Goal: Use online tool/utility: Utilize a website feature to perform a specific function

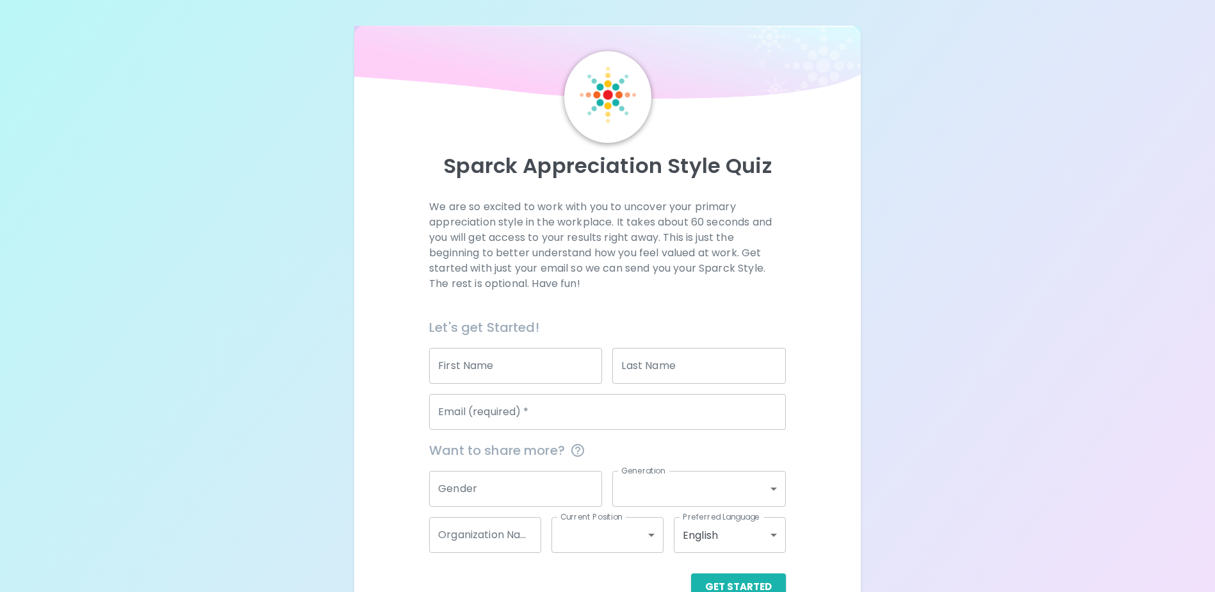
click at [509, 364] on input "First Name" at bounding box center [515, 366] width 173 height 36
type input "[PERSON_NAME]"
click at [667, 368] on input "Last Name" at bounding box center [698, 366] width 173 height 36
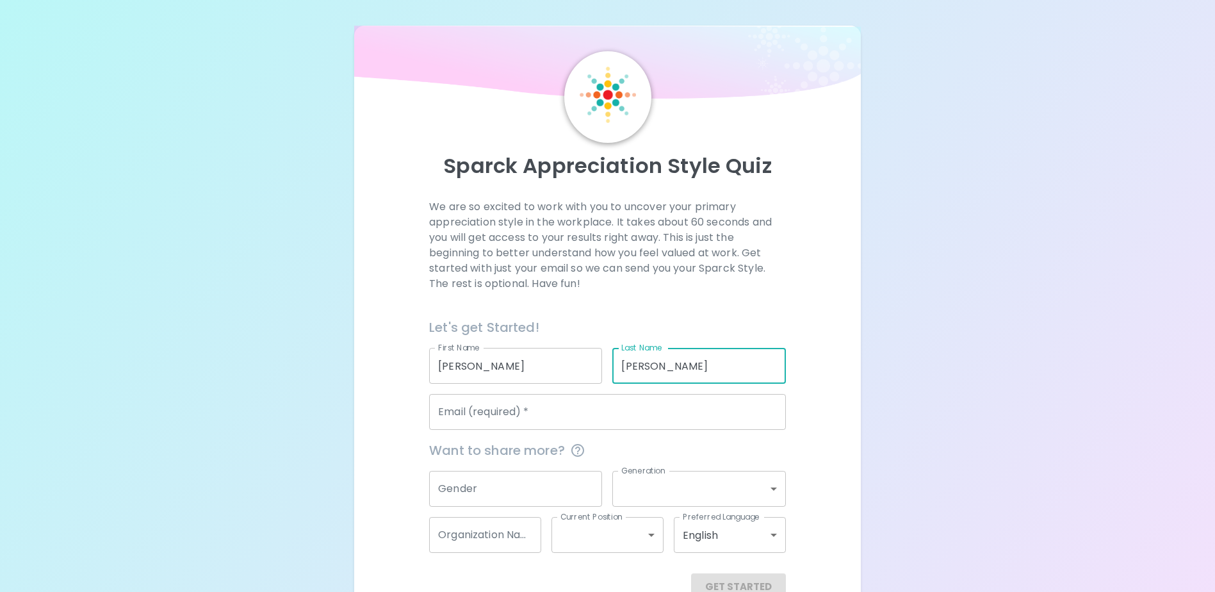
type input "[PERSON_NAME]"
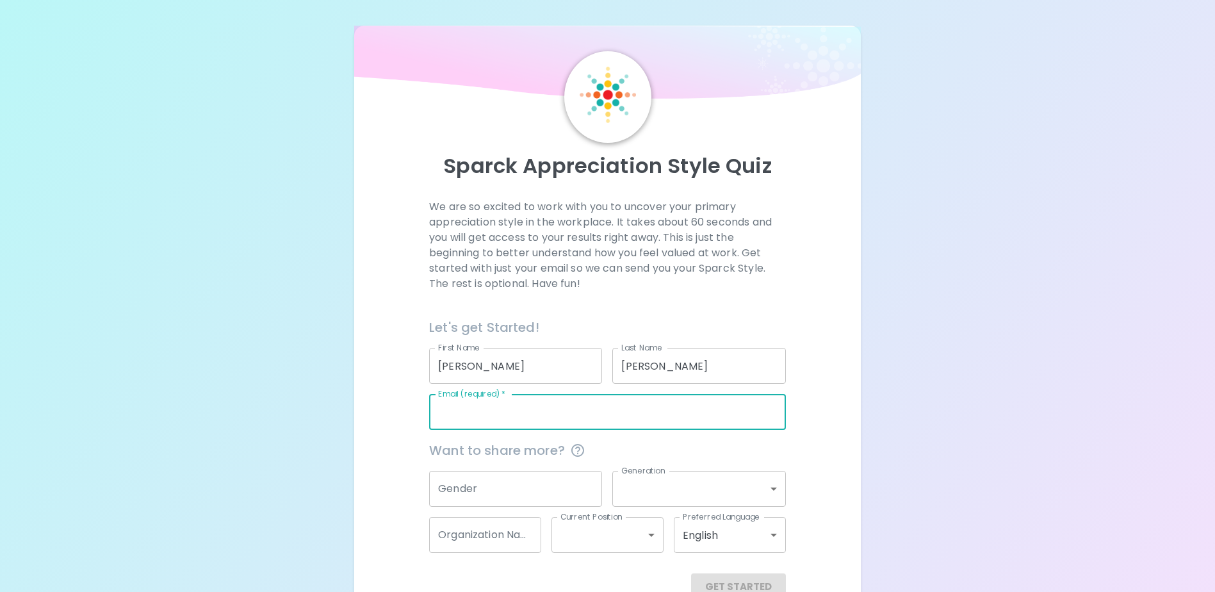
click at [540, 418] on input "Email (required)   *" at bounding box center [607, 412] width 357 height 36
type input "[PERSON_NAME][EMAIL_ADDRESS][PERSON_NAME][DOMAIN_NAME]"
type input "Impact Assessment Agency of [GEOGRAPHIC_DATA]"
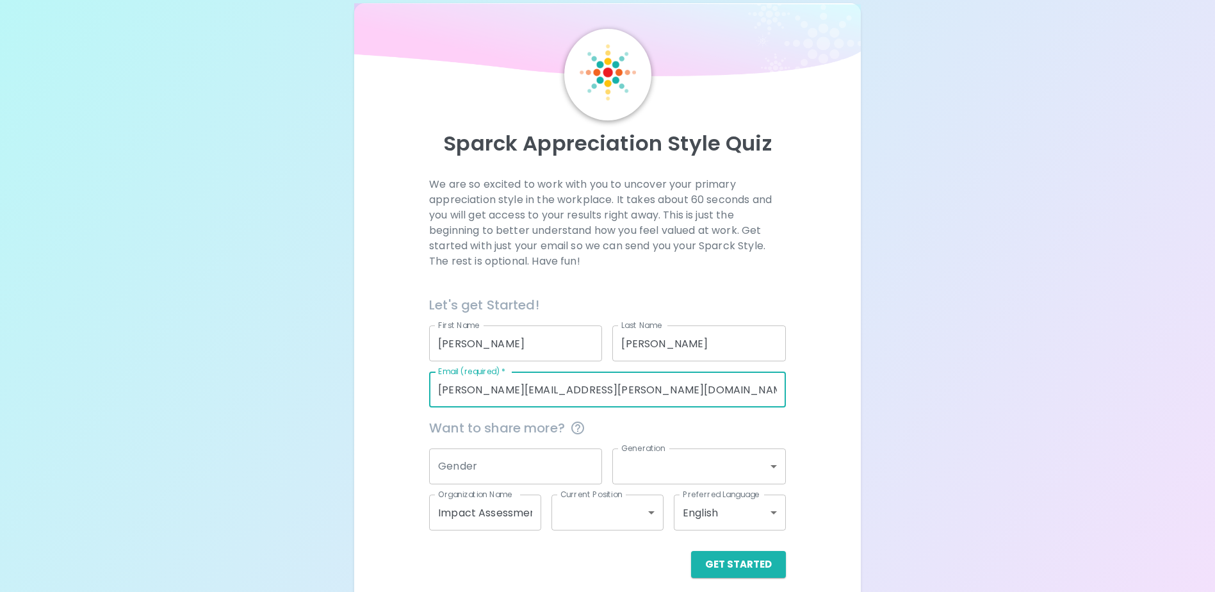
scroll to position [34, 0]
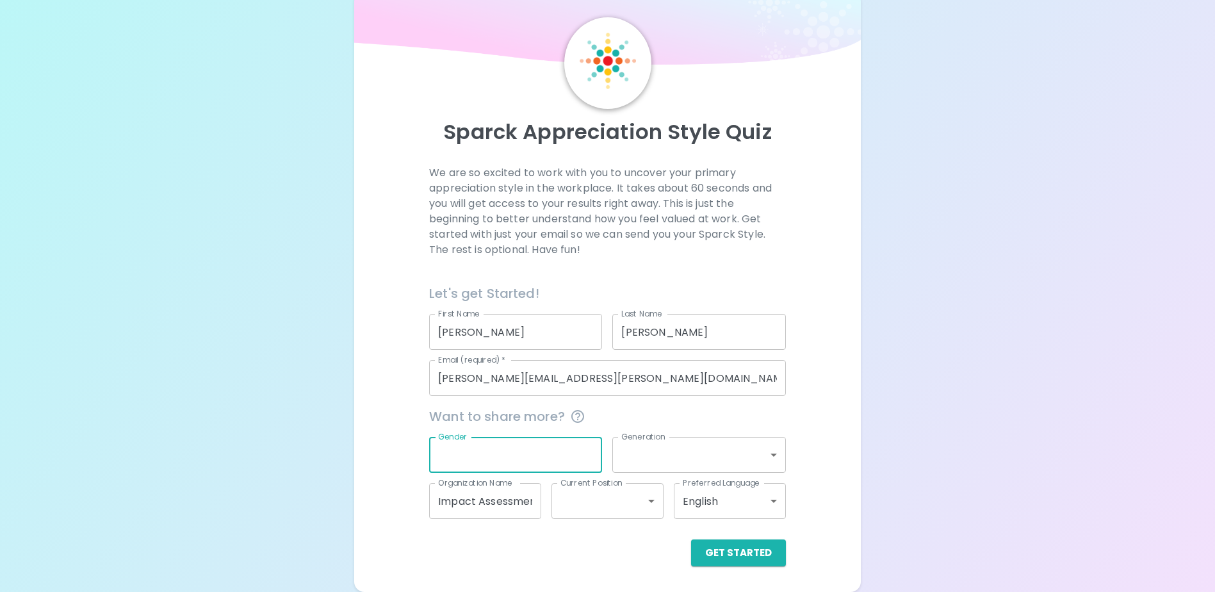
click at [530, 461] on input "Gender" at bounding box center [515, 455] width 173 height 36
type input "[DEMOGRAPHIC_DATA]"
click at [682, 464] on body "Sparck Appreciation Style Quiz We are so excited to work with you to uncover yo…" at bounding box center [607, 279] width 1215 height 626
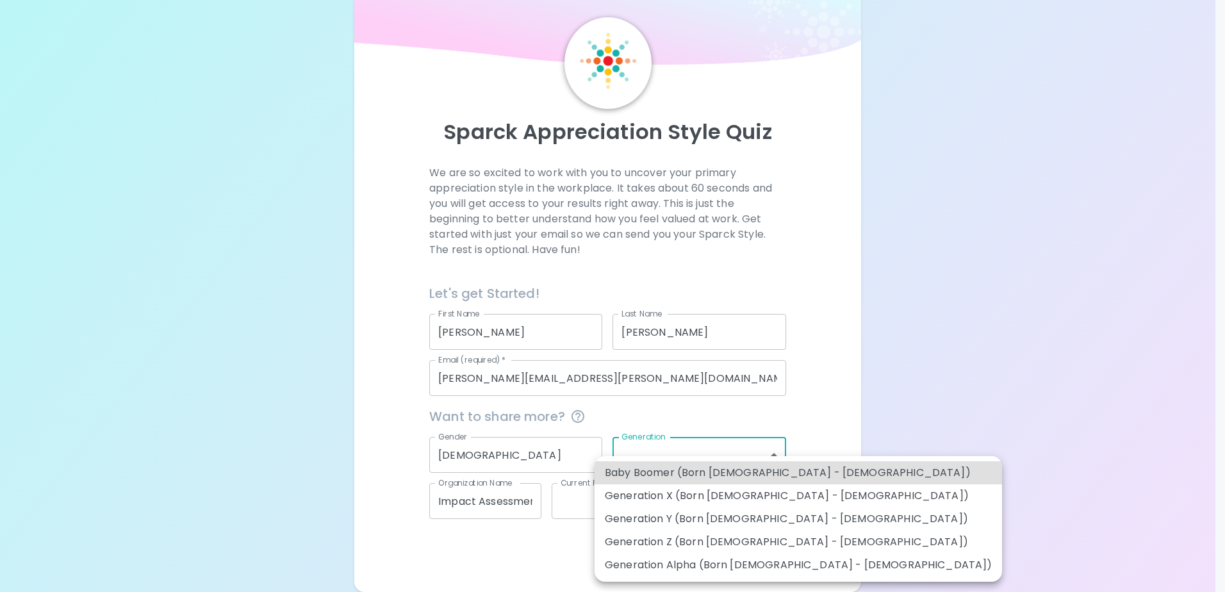
click at [768, 518] on li "Generation Y (Born [DEMOGRAPHIC_DATA] - [DEMOGRAPHIC_DATA])" at bounding box center [798, 518] width 407 height 23
type input "generation_y"
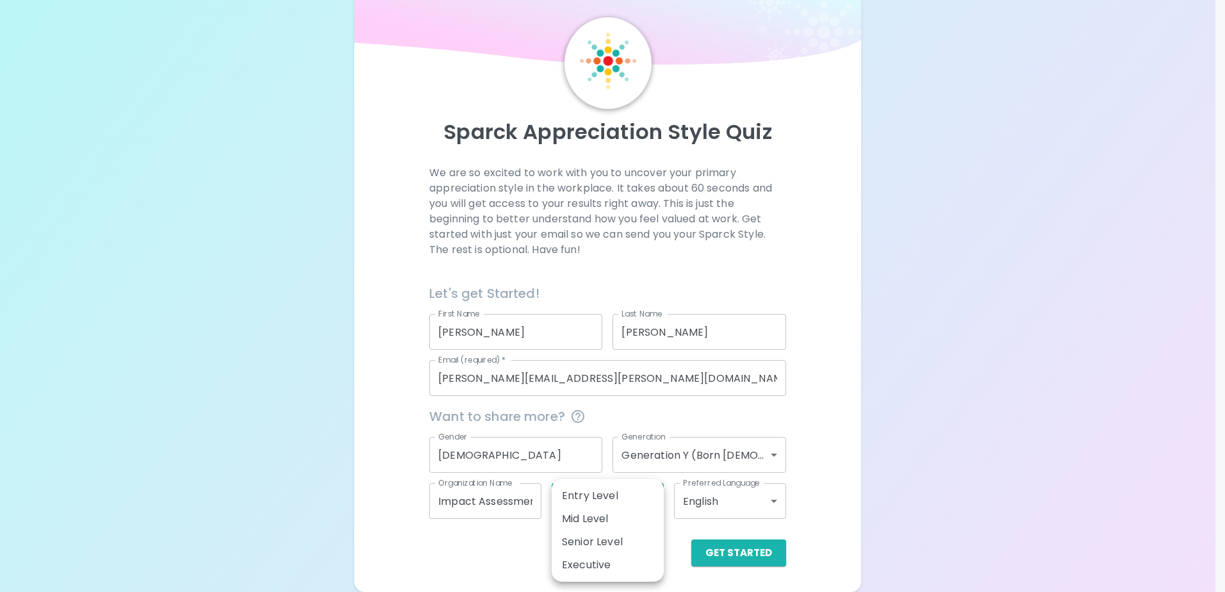
click at [623, 504] on body "Sparck Appreciation Style Quiz We are so excited to work with you to uncover yo…" at bounding box center [612, 279] width 1225 height 626
click at [617, 516] on li "Mid Level" at bounding box center [608, 518] width 112 height 23
type input "mid_level"
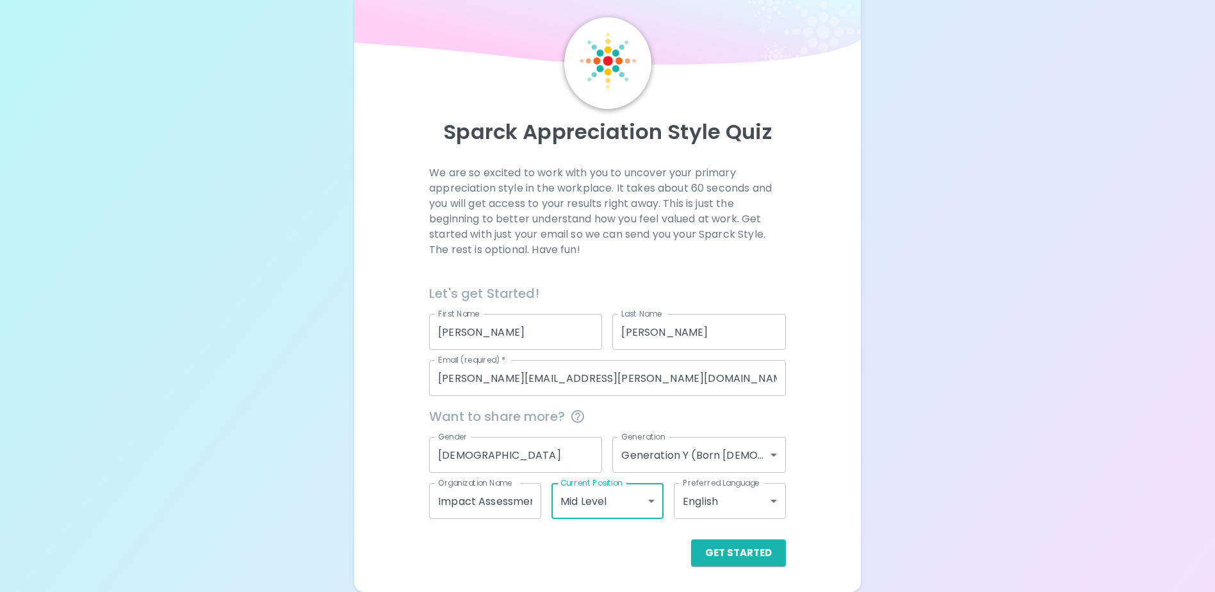
click at [766, 454] on body "Sparck Appreciation Style Quiz We are so excited to work with you to uncover yo…" at bounding box center [607, 279] width 1215 height 626
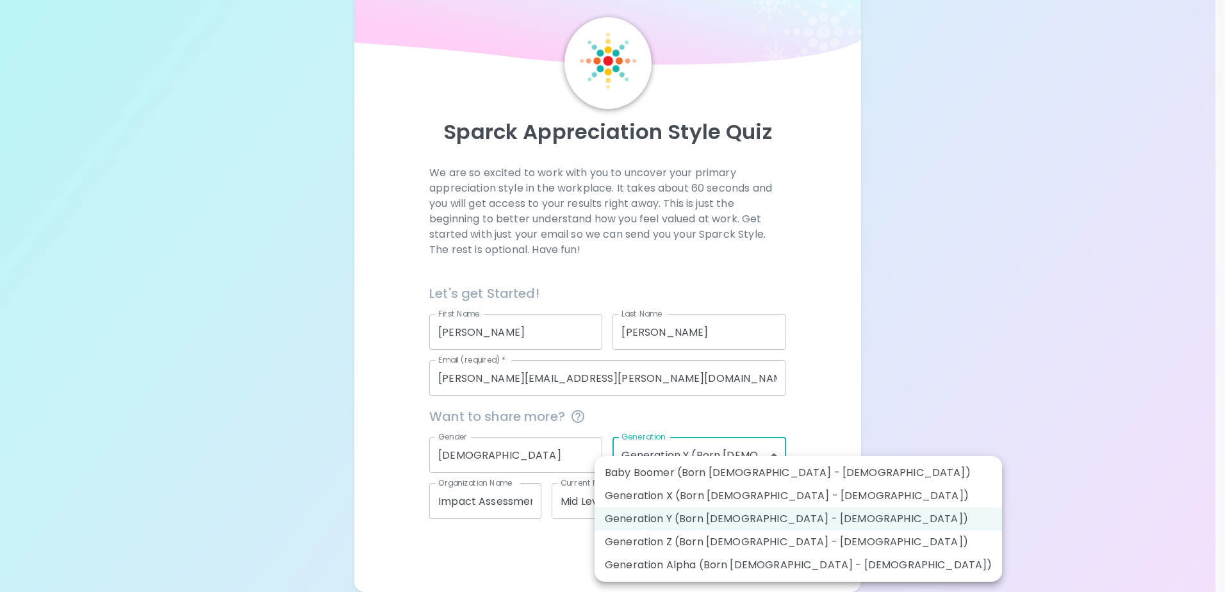
click at [766, 454] on div at bounding box center [612, 296] width 1225 height 592
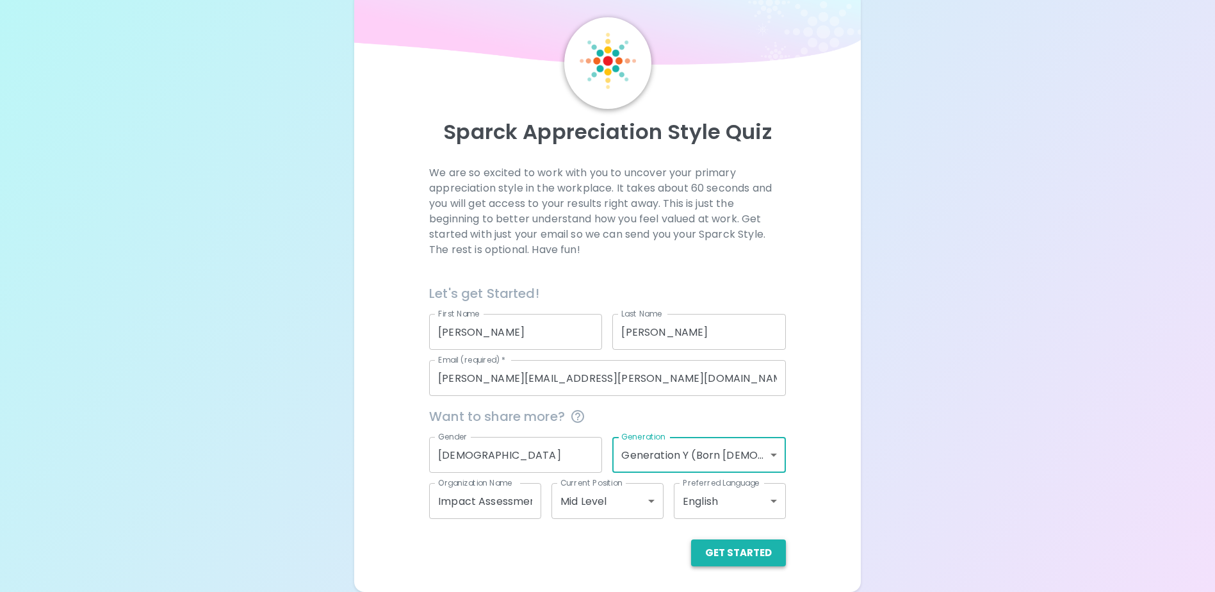
click at [764, 560] on button "Get Started" at bounding box center [738, 552] width 95 height 27
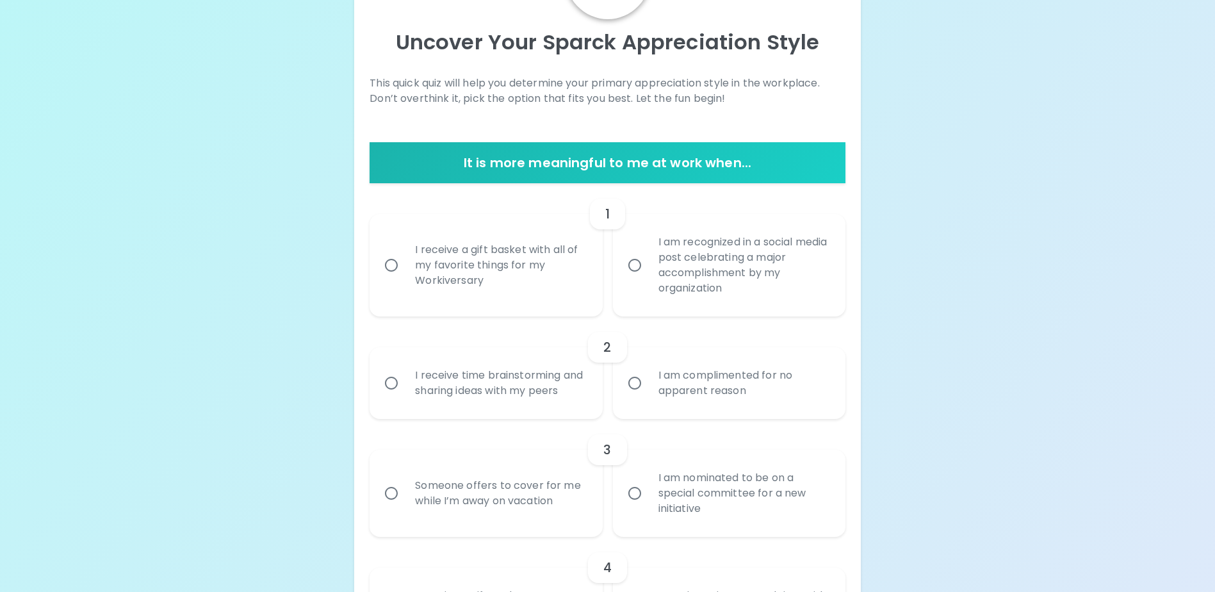
scroll to position [98, 0]
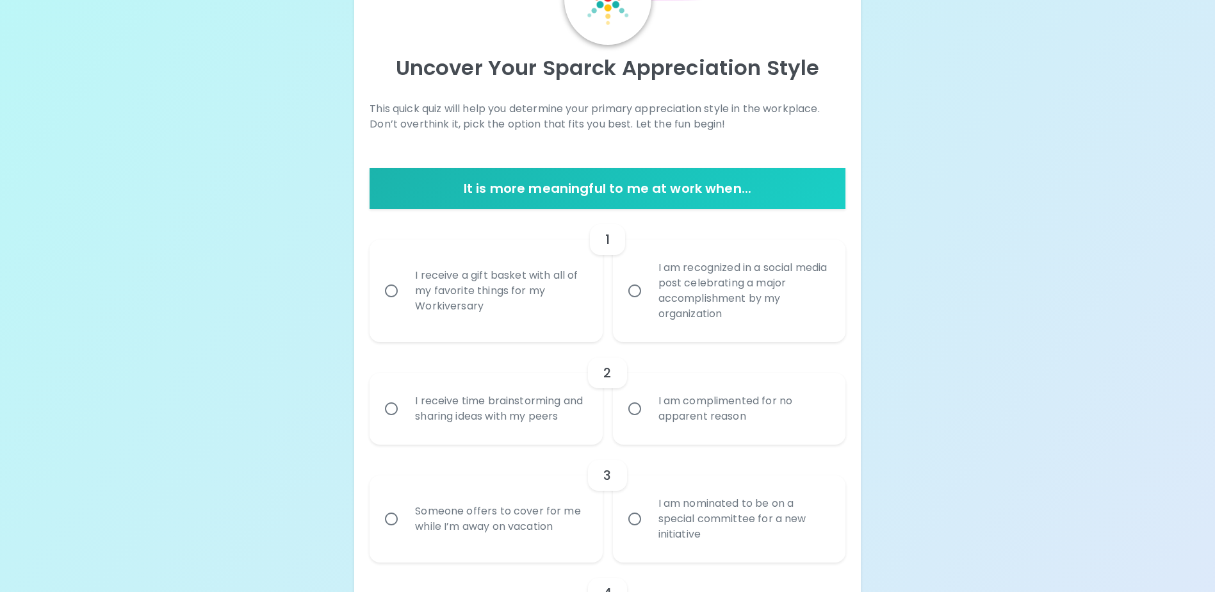
click at [632, 288] on input "I am recognized in a social media post celebrating a major accomplishment by my…" at bounding box center [634, 290] width 27 height 27
radio input "true"
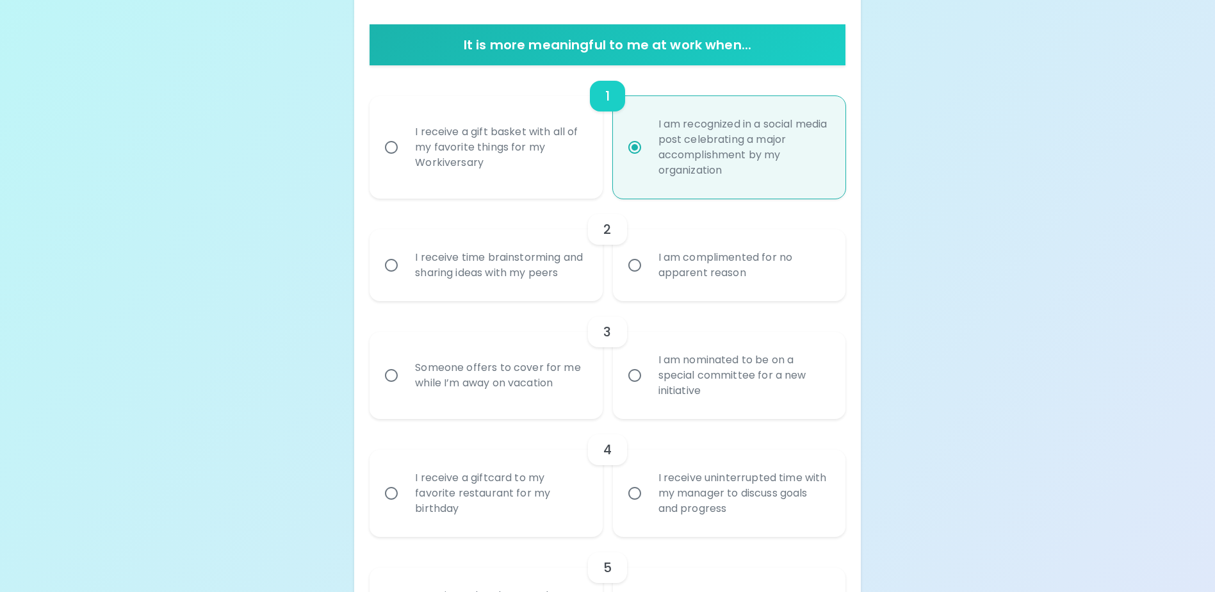
scroll to position [265, 0]
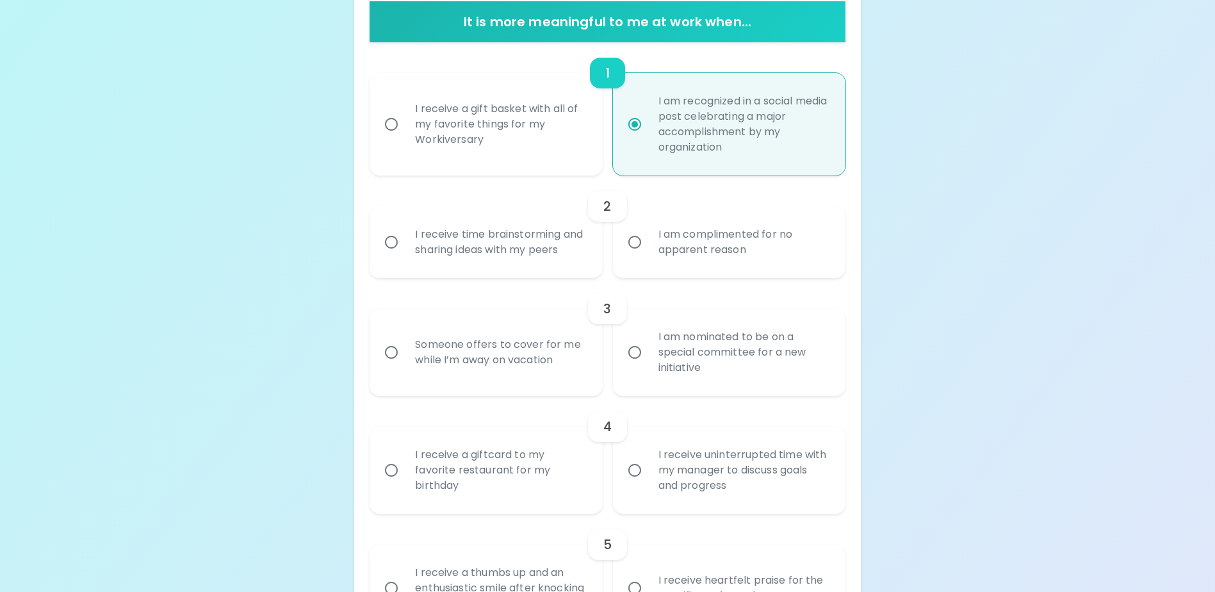
click at [393, 251] on input "I receive time brainstorming and sharing ideas with my peers" at bounding box center [391, 242] width 27 height 27
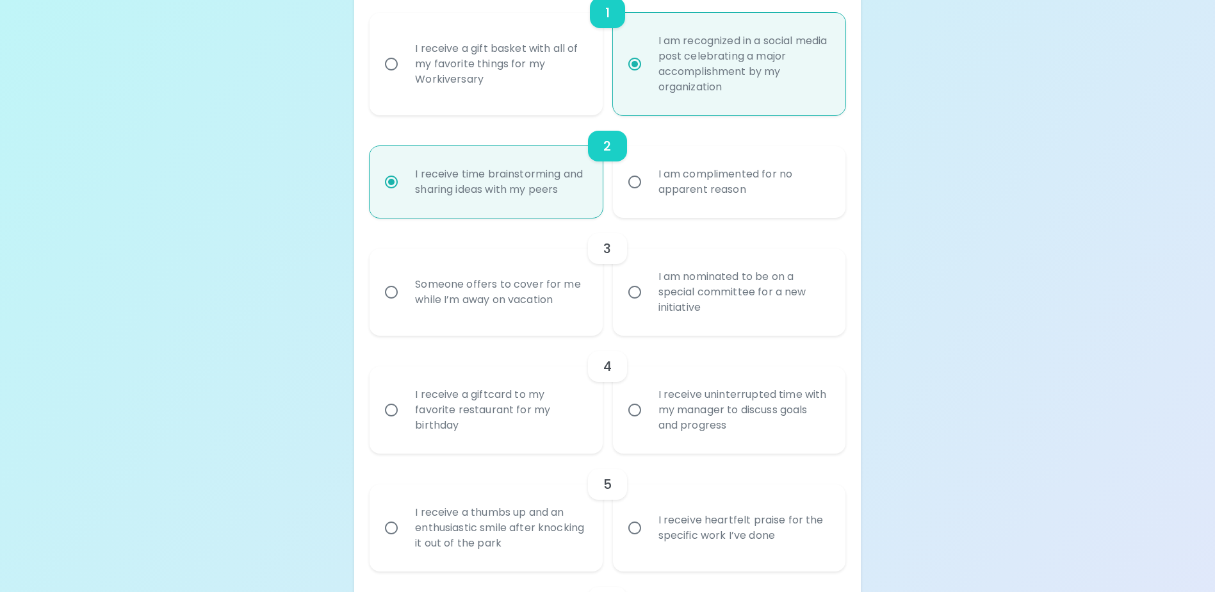
scroll to position [367, 0]
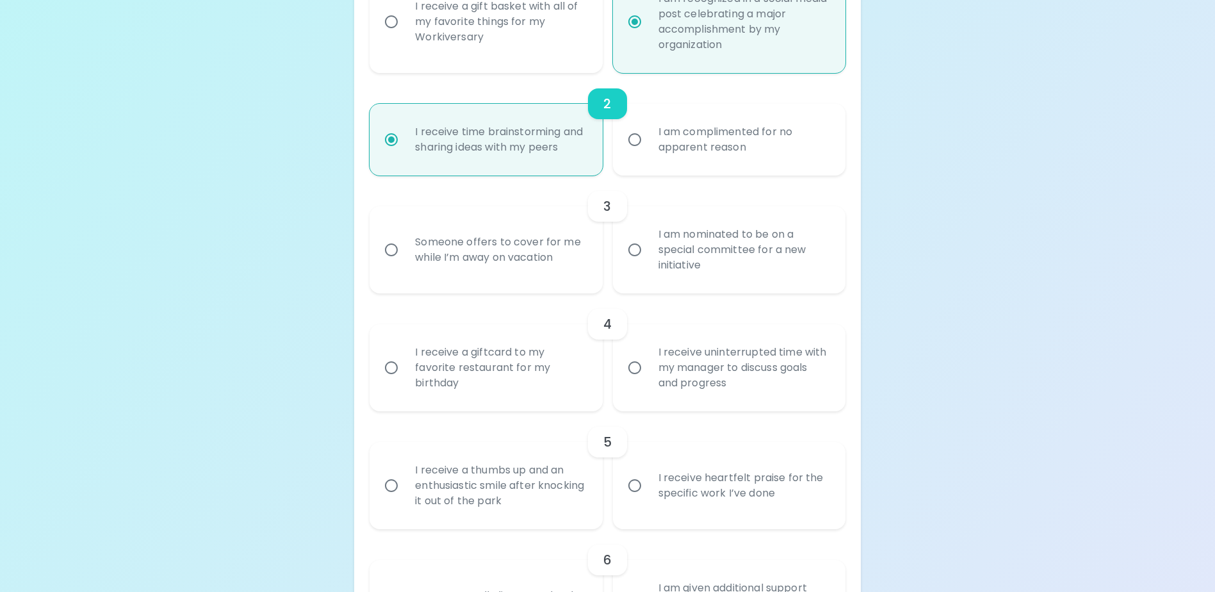
radio input "true"
click at [632, 263] on input "I am nominated to be on a special committee for a new initiative" at bounding box center [634, 249] width 27 height 27
radio input "false"
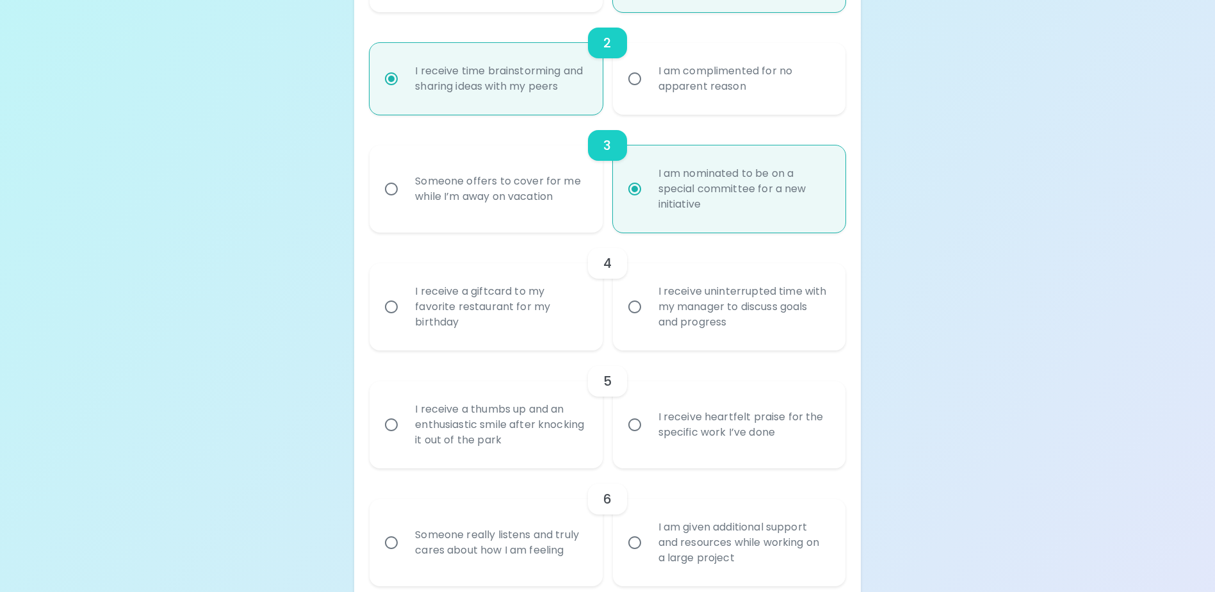
scroll to position [470, 0]
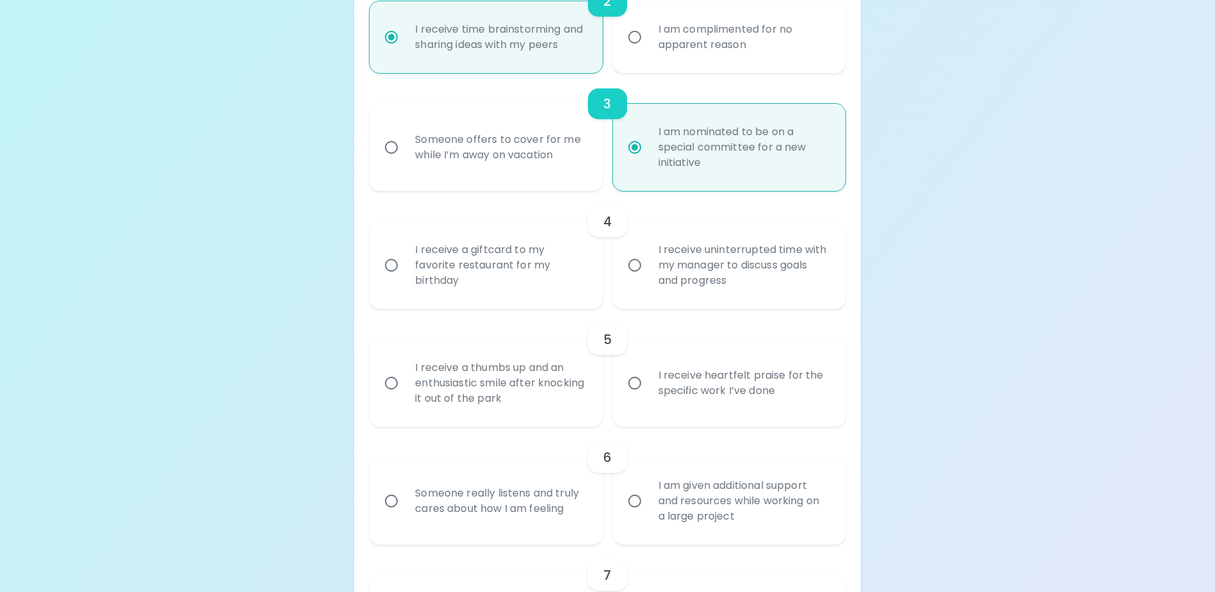
radio input "true"
click at [389, 279] on input "I receive a giftcard to my favorite restaurant for my birthday" at bounding box center [391, 265] width 27 height 27
radio input "false"
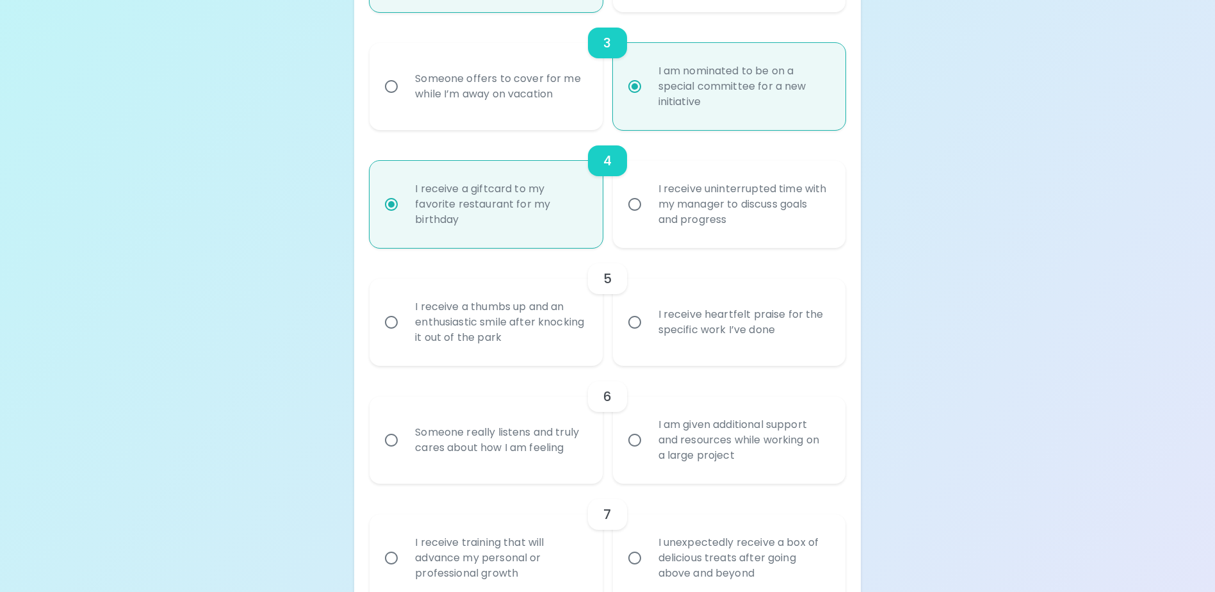
scroll to position [572, 0]
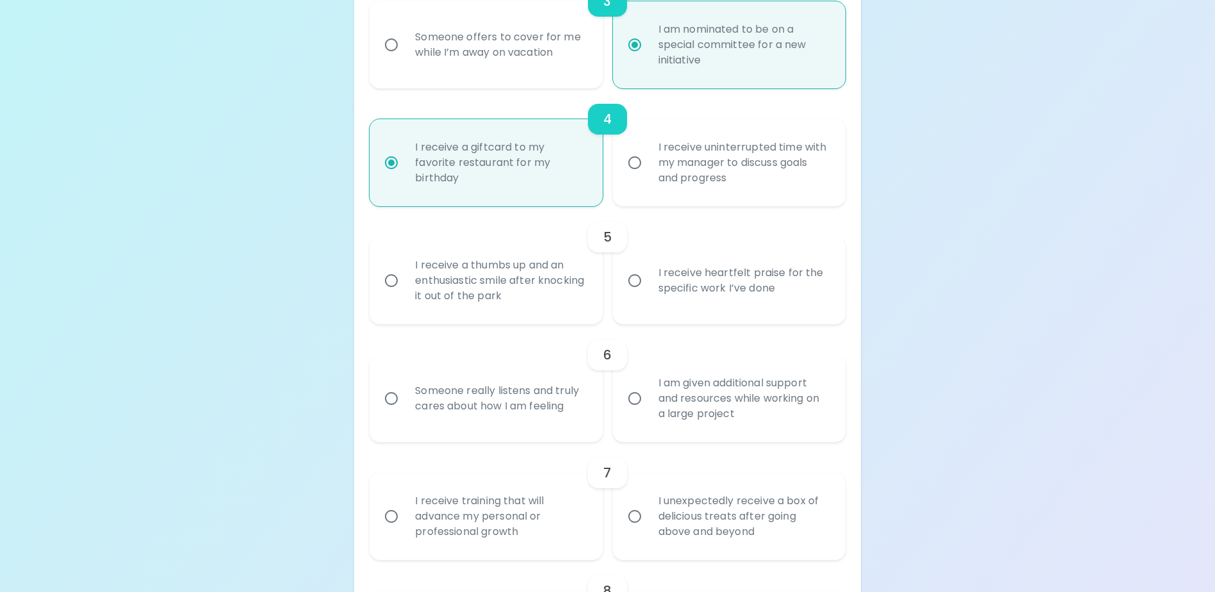
radio input "true"
click at [633, 294] on input "I receive heartfelt praise for the specific work I’ve done" at bounding box center [634, 280] width 27 height 27
radio input "false"
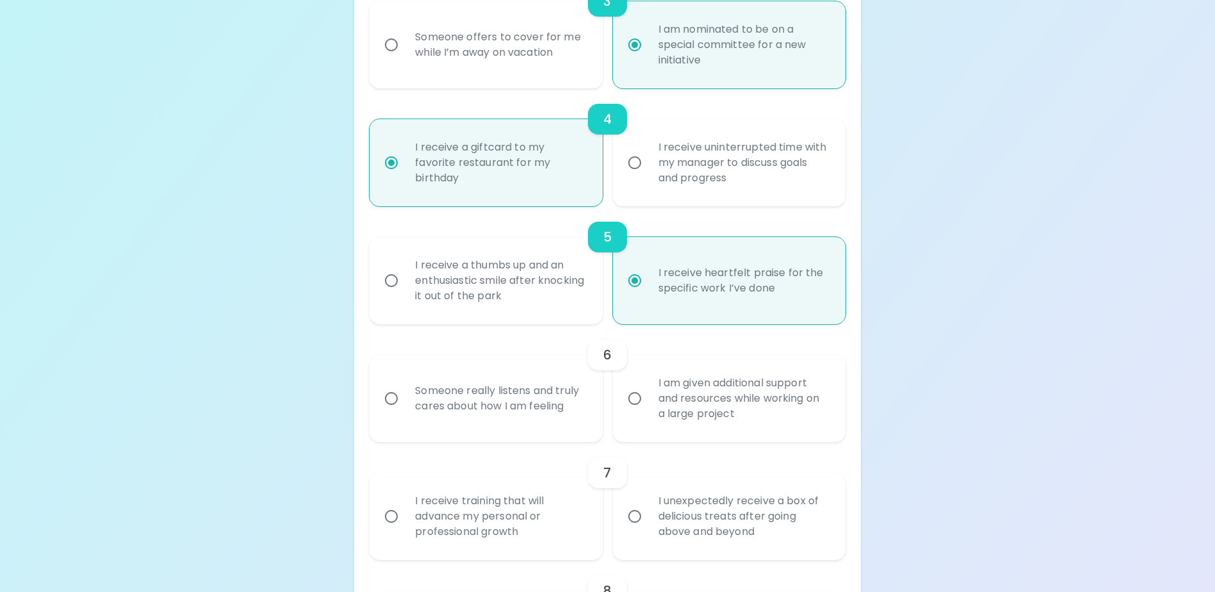
scroll to position [675, 0]
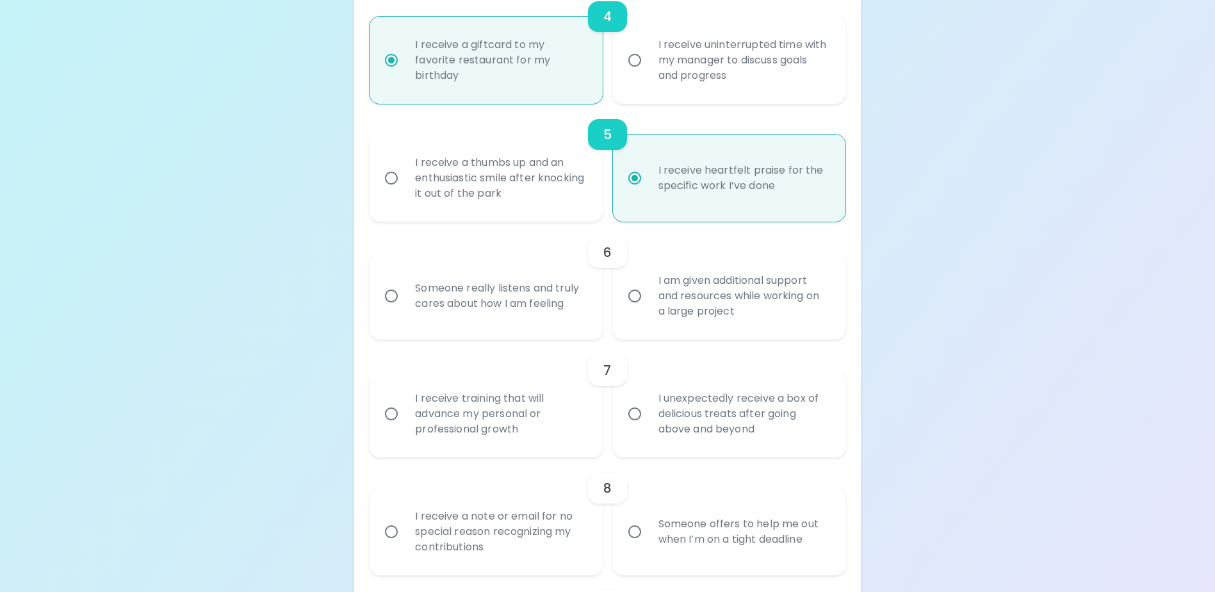
radio input "true"
click at [392, 308] on input "Someone really listens and truly cares about how I am feeling" at bounding box center [391, 296] width 27 height 27
radio input "false"
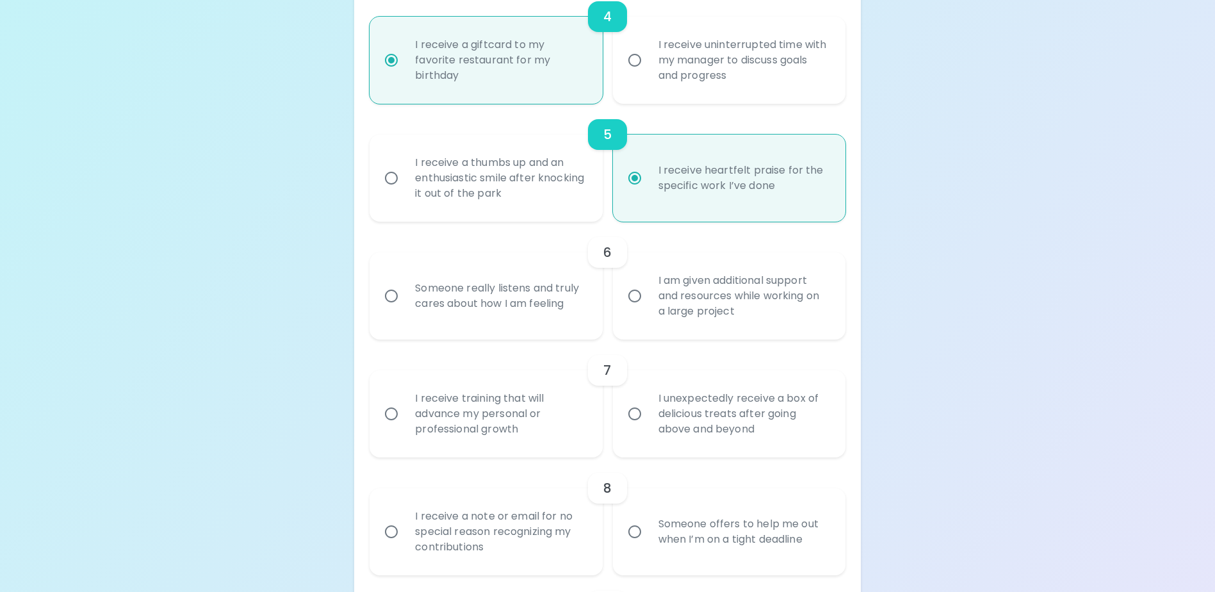
radio input "false"
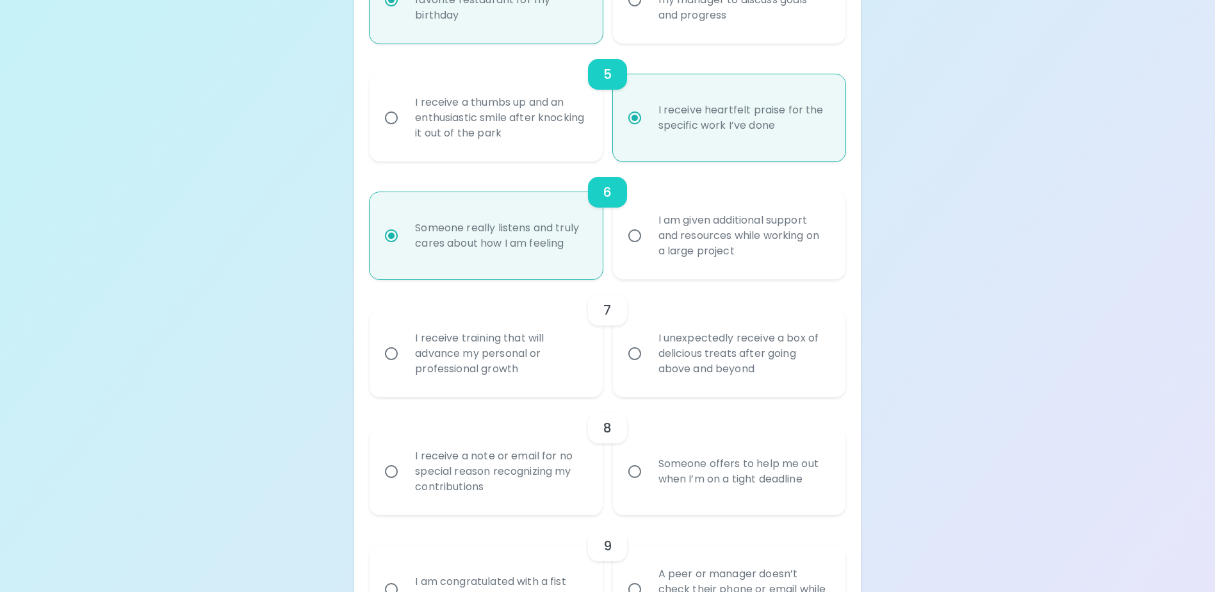
scroll to position [777, 0]
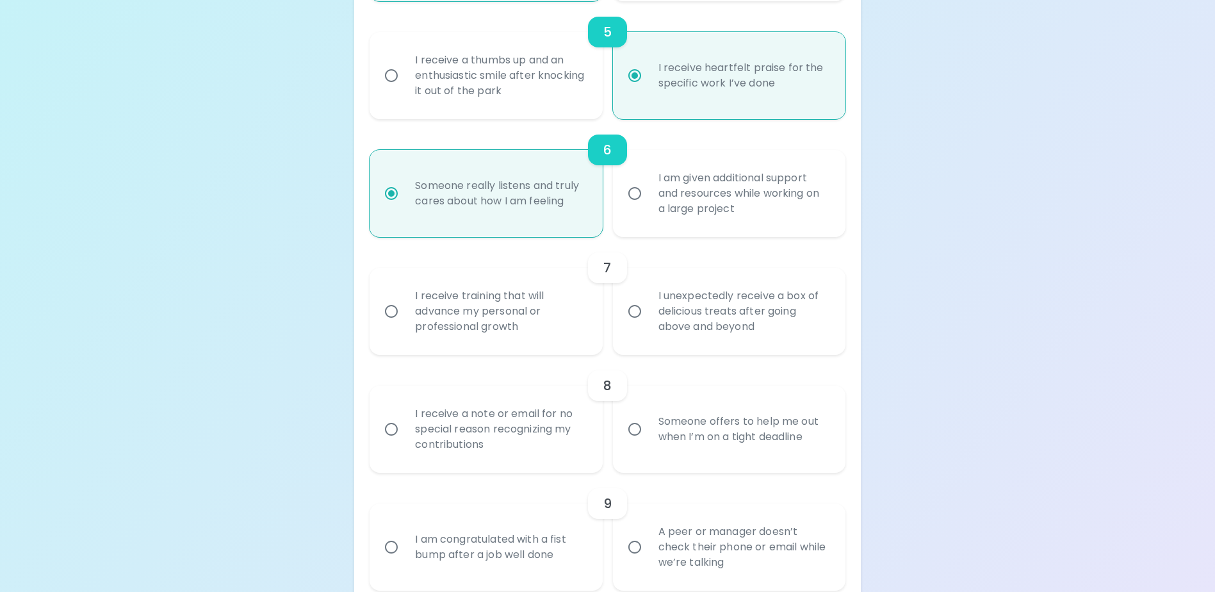
radio input "true"
click at [637, 325] on input "I unexpectedly receive a box of delicious treats after going above and beyond" at bounding box center [634, 311] width 27 height 27
radio input "false"
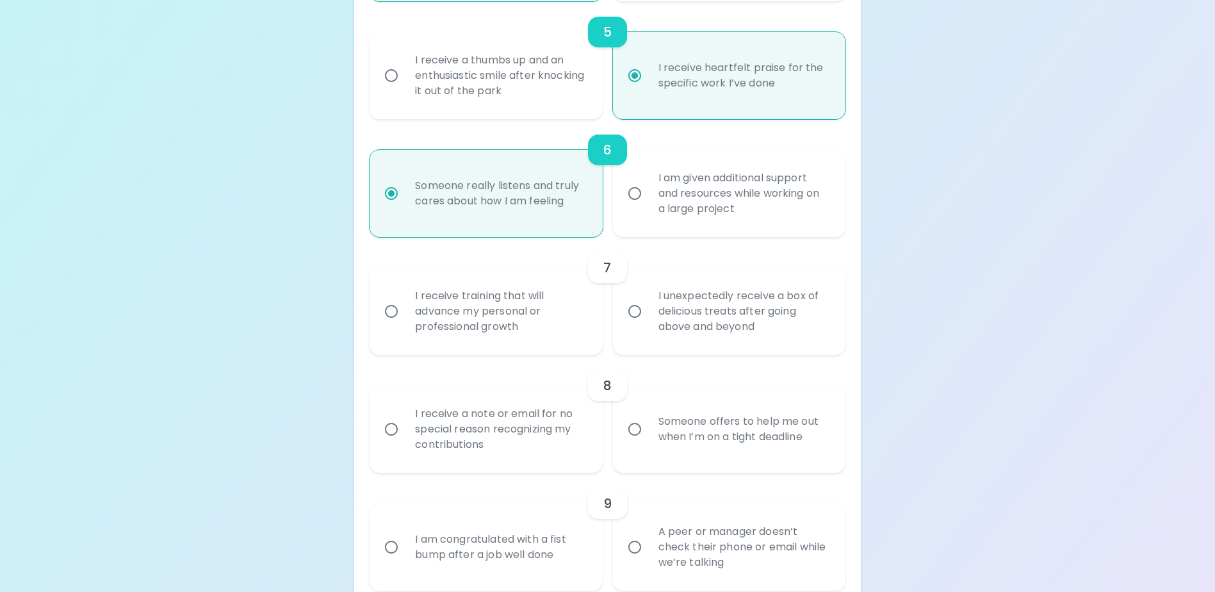
radio input "false"
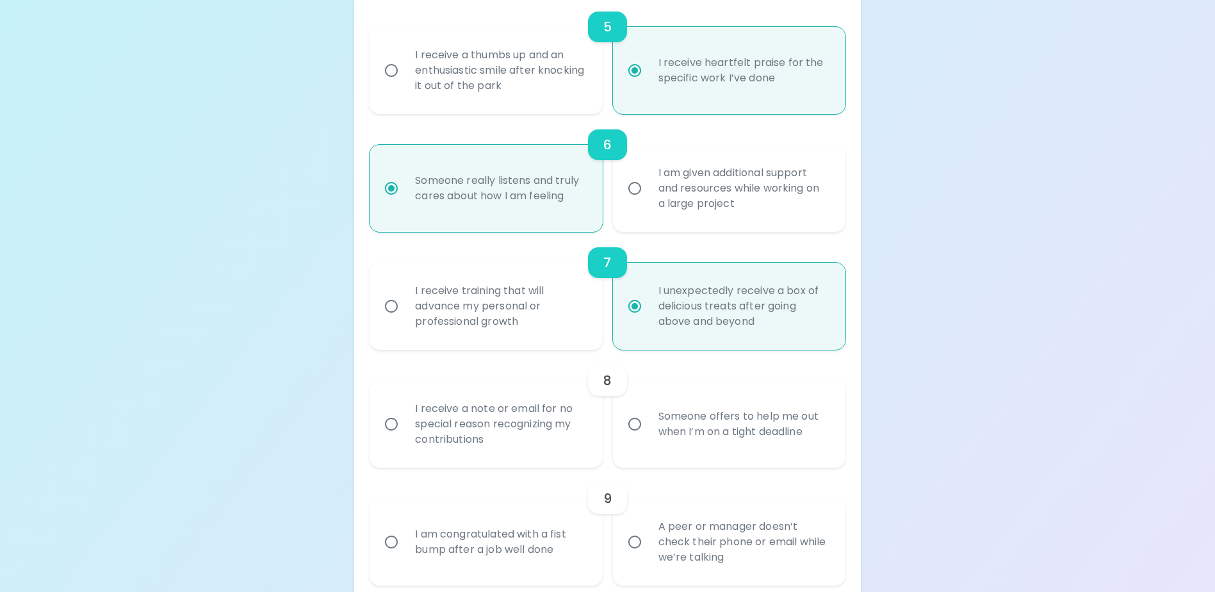
scroll to position [880, 0]
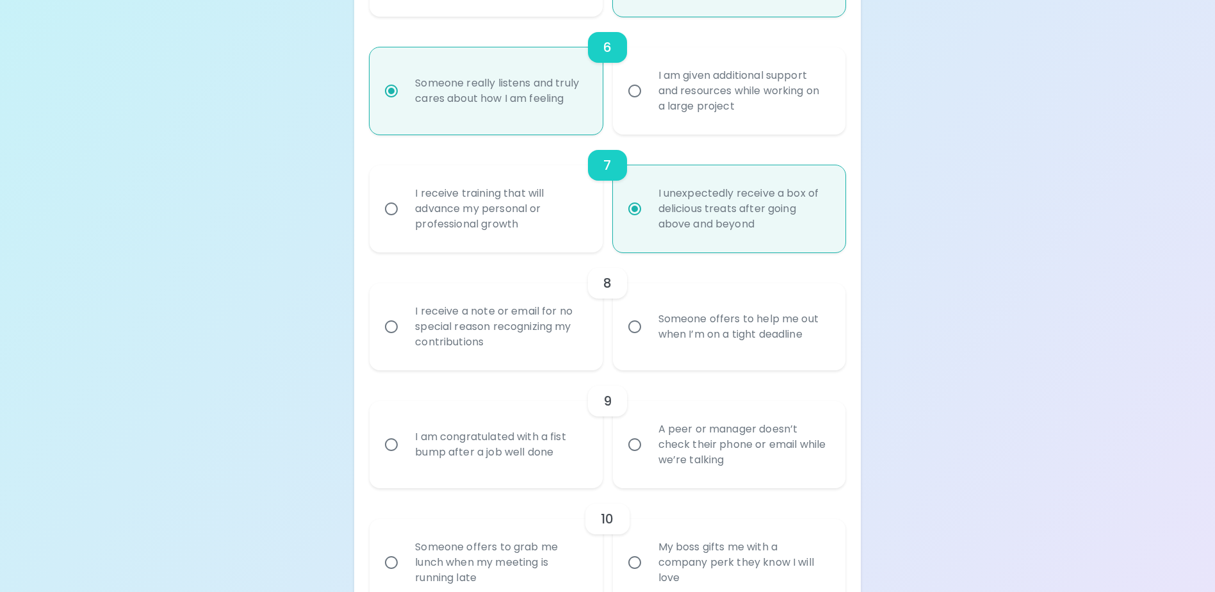
radio input "true"
click at [632, 340] on input "Someone offers to help me out when I’m on a tight deadline" at bounding box center [634, 326] width 27 height 27
radio input "false"
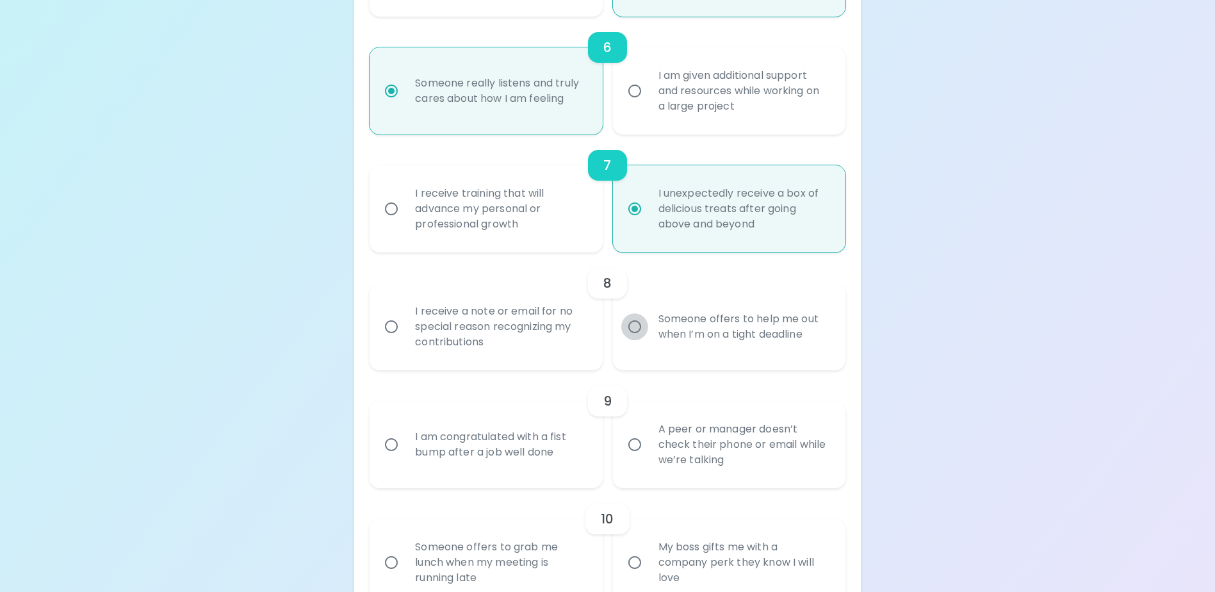
radio input "false"
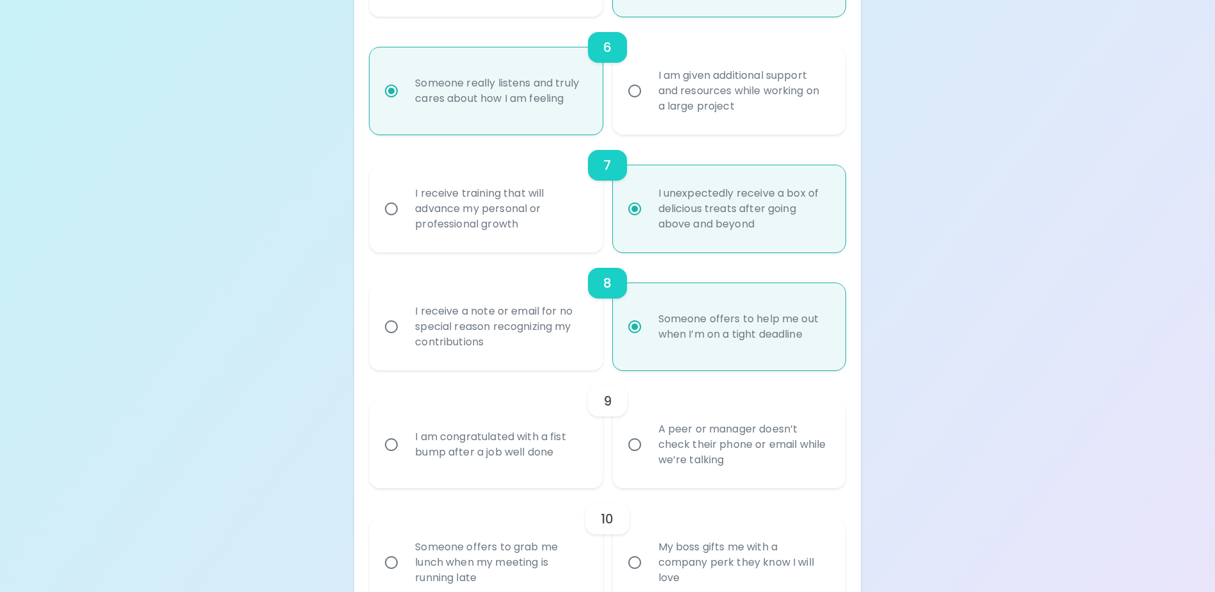
scroll to position [982, 0]
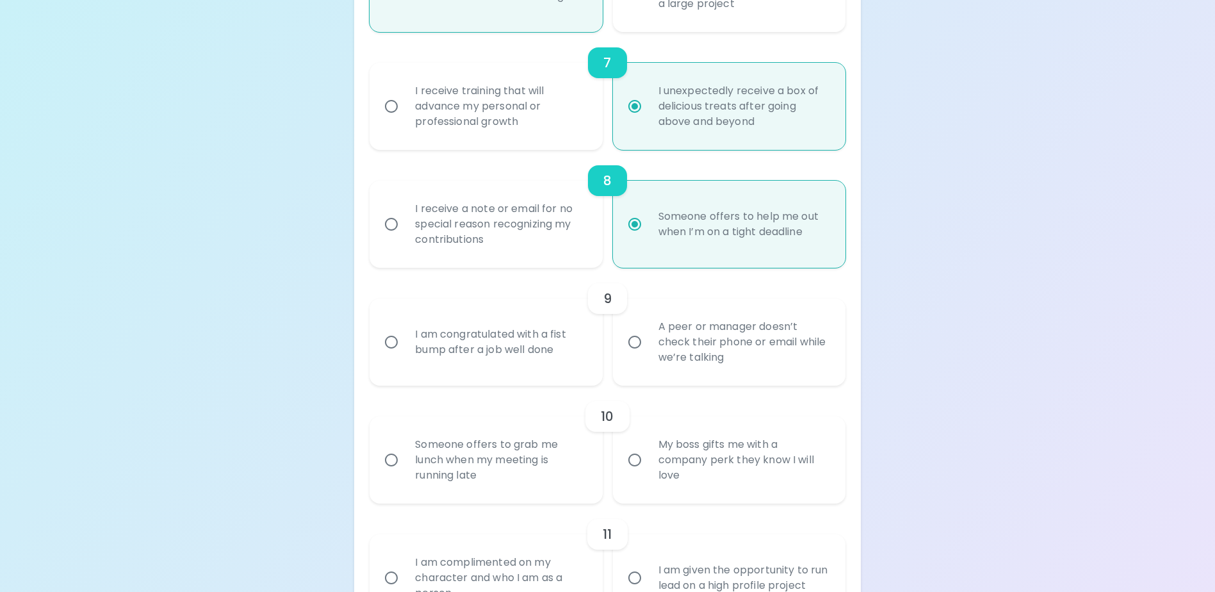
radio input "true"
click at [684, 355] on div "A peer or manager doesn’t check their phone or email while we’re talking" at bounding box center [743, 342] width 190 height 77
click at [648, 355] on input "A peer or manager doesn’t check their phone or email while we’re talking" at bounding box center [634, 342] width 27 height 27
radio input "false"
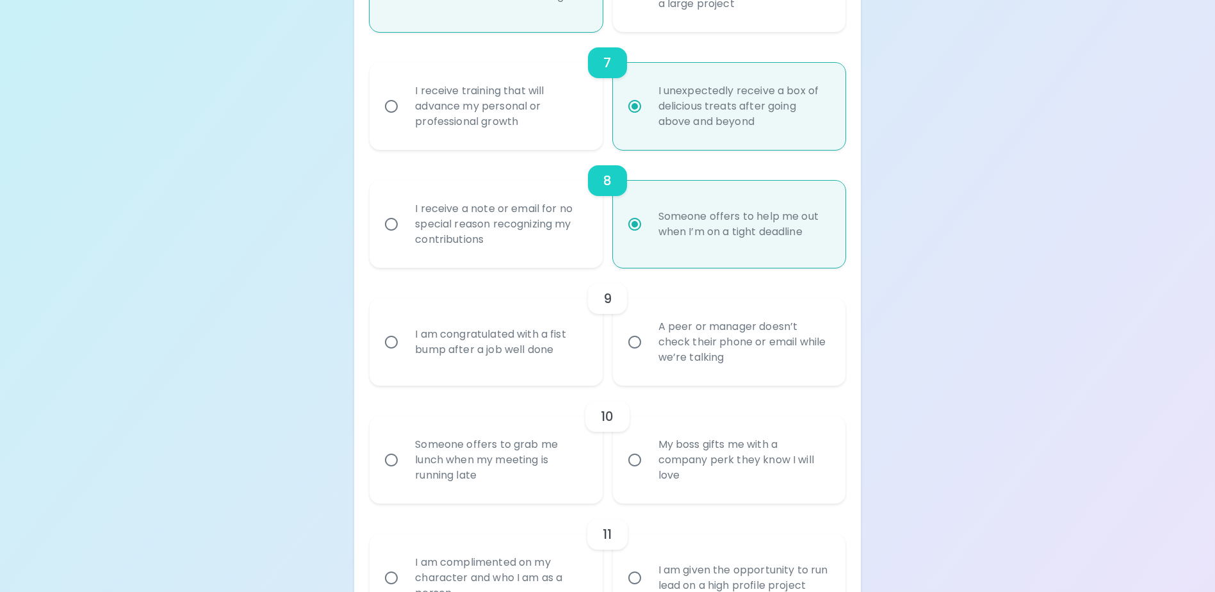
radio input "false"
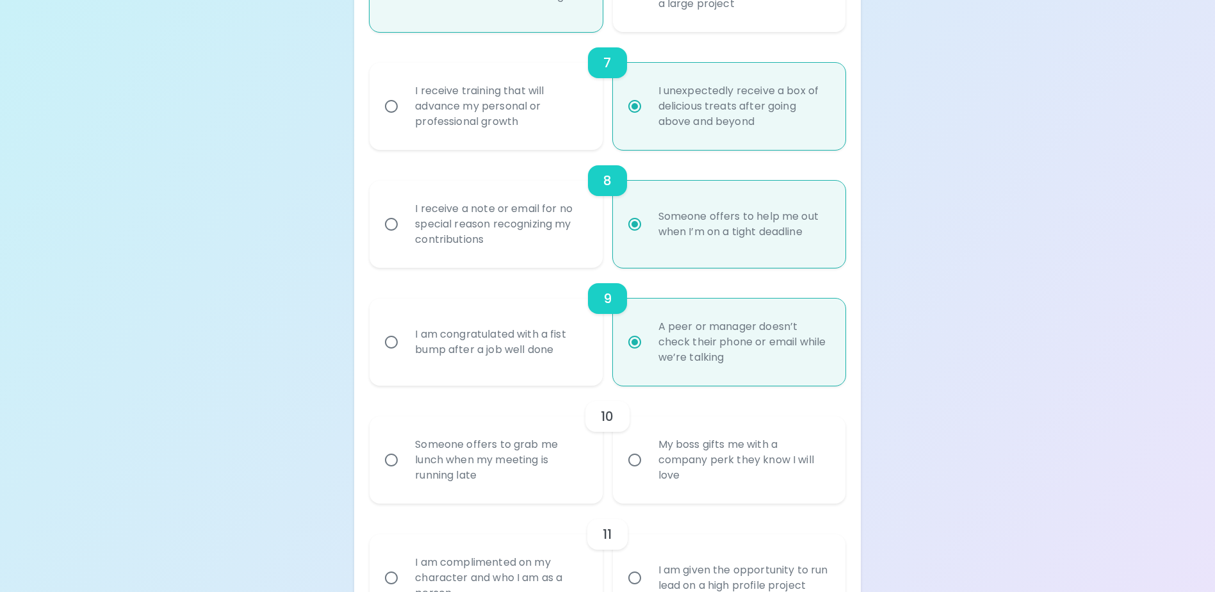
scroll to position [1085, 0]
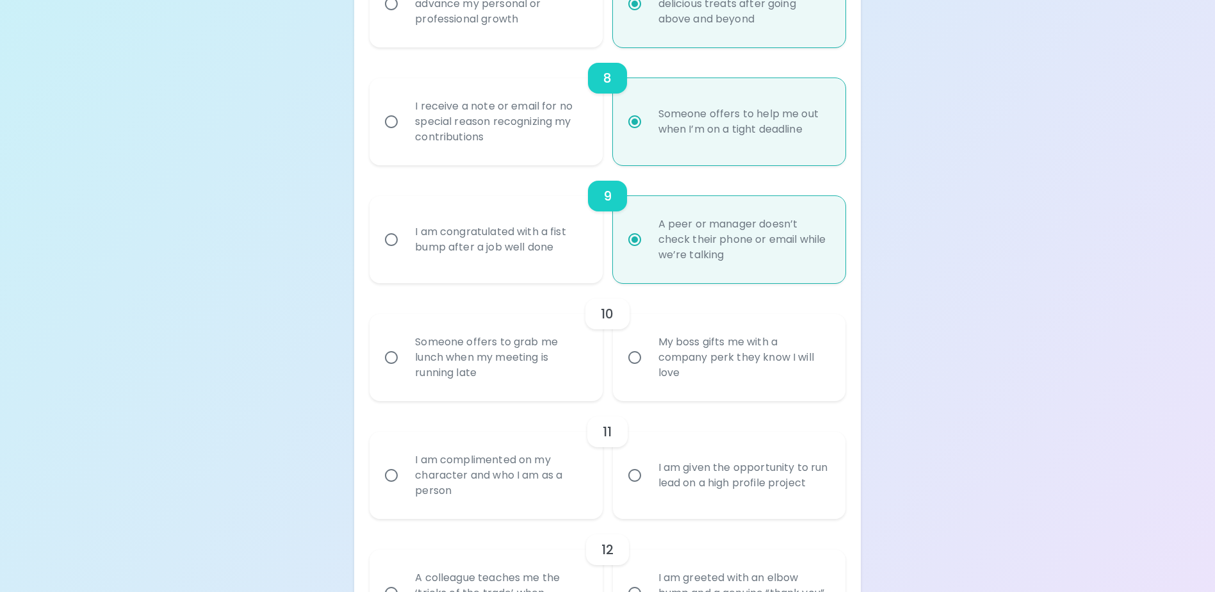
radio input "true"
click at [504, 373] on div "Someone offers to grab me lunch when my meeting is running late" at bounding box center [500, 357] width 190 height 77
click at [405, 371] on input "Someone offers to grab me lunch when my meeting is running late" at bounding box center [391, 357] width 27 height 27
radio input "false"
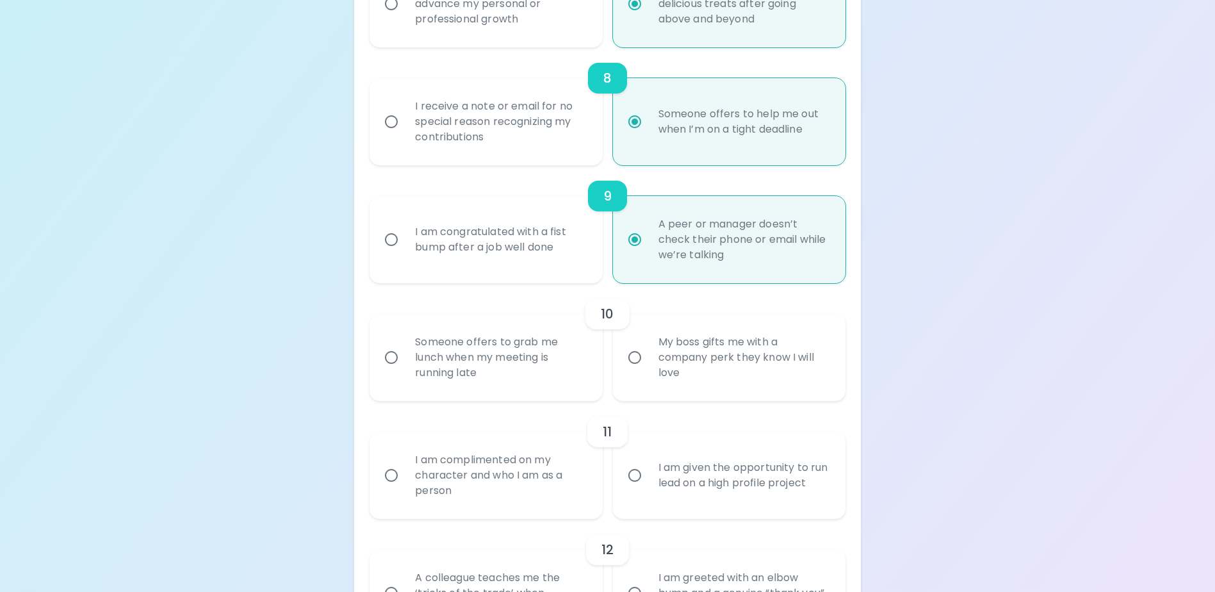
radio input "false"
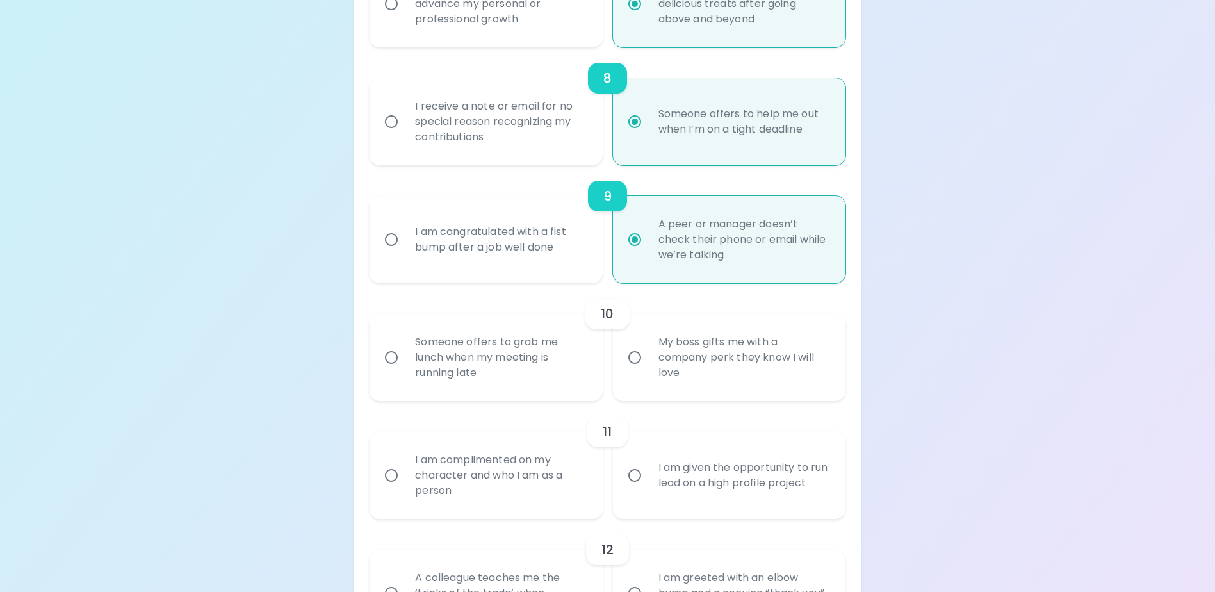
radio input "false"
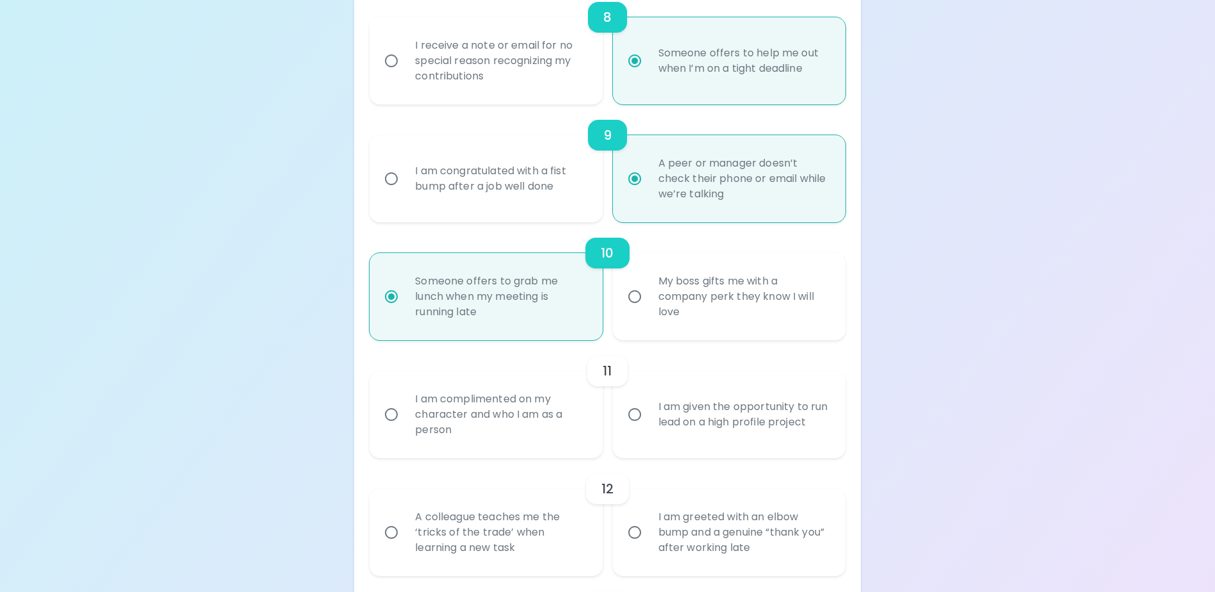
scroll to position [1187, 0]
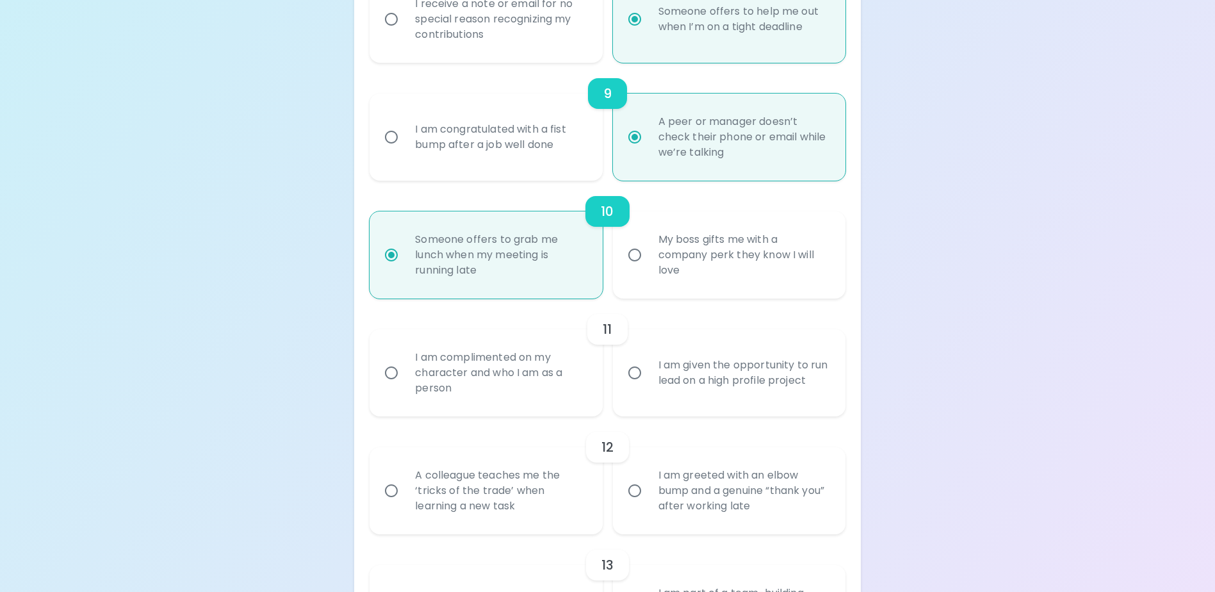
radio input "true"
click at [491, 389] on div "I am complimented on my character and who I am as a person" at bounding box center [500, 372] width 190 height 77
click at [405, 386] on input "I am complimented on my character and who I am as a person" at bounding box center [391, 372] width 27 height 27
radio input "false"
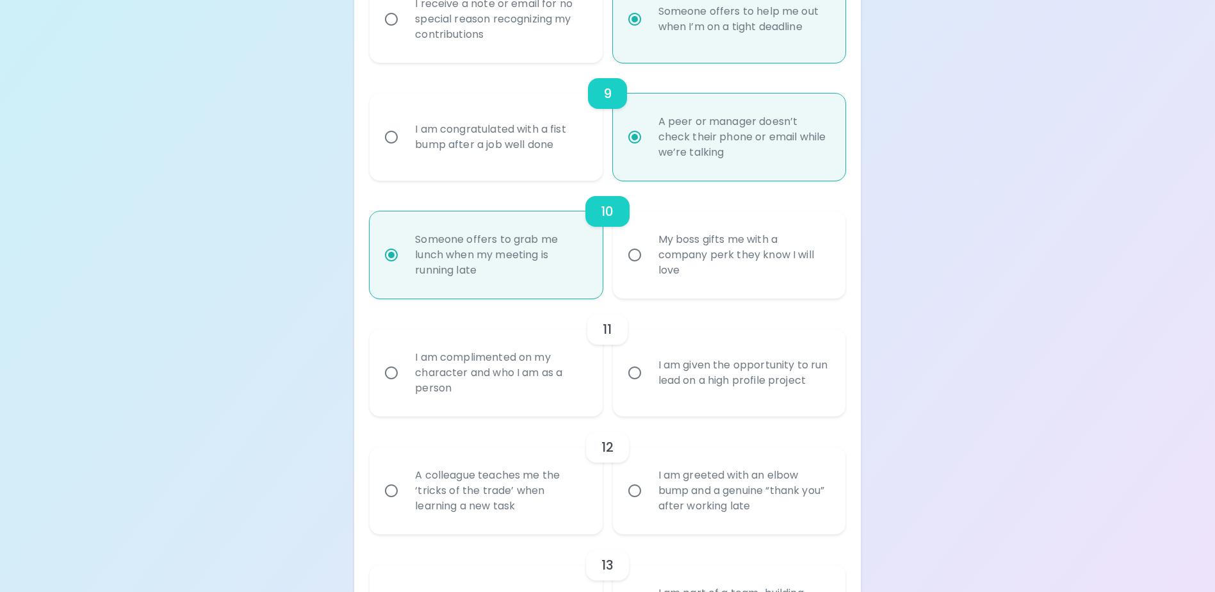
radio input "false"
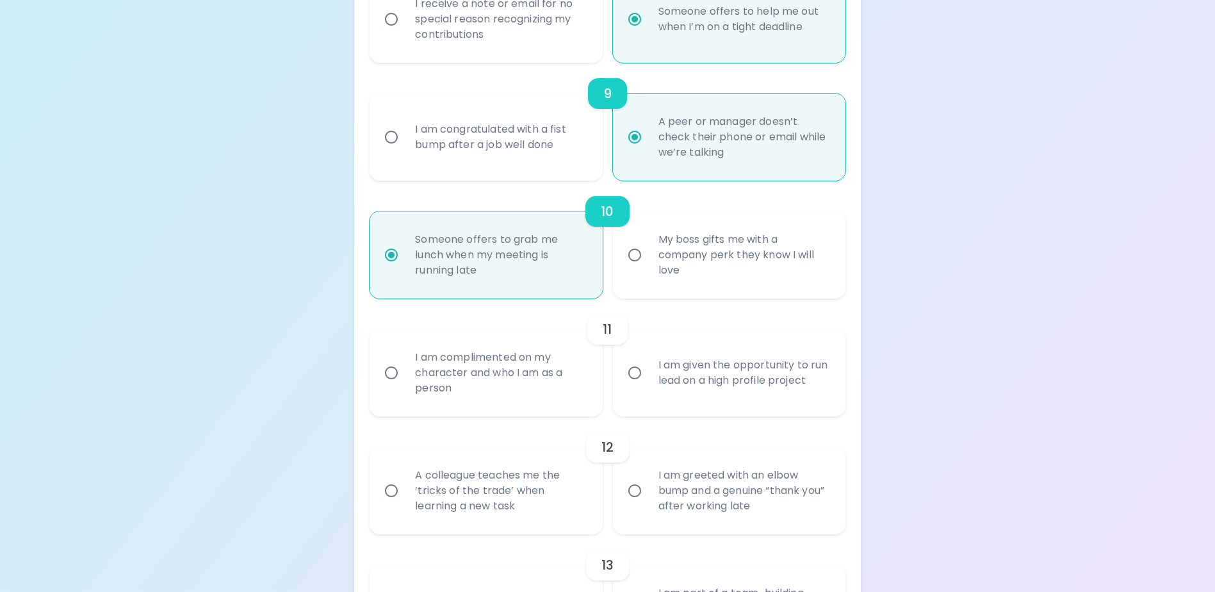
radio input "false"
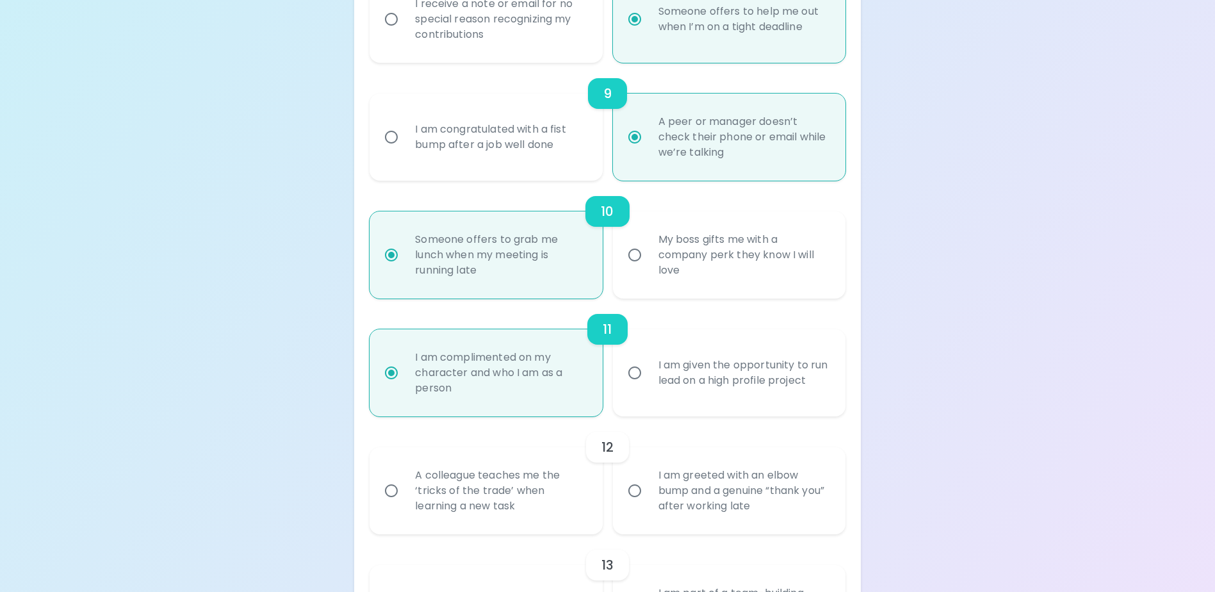
scroll to position [1290, 0]
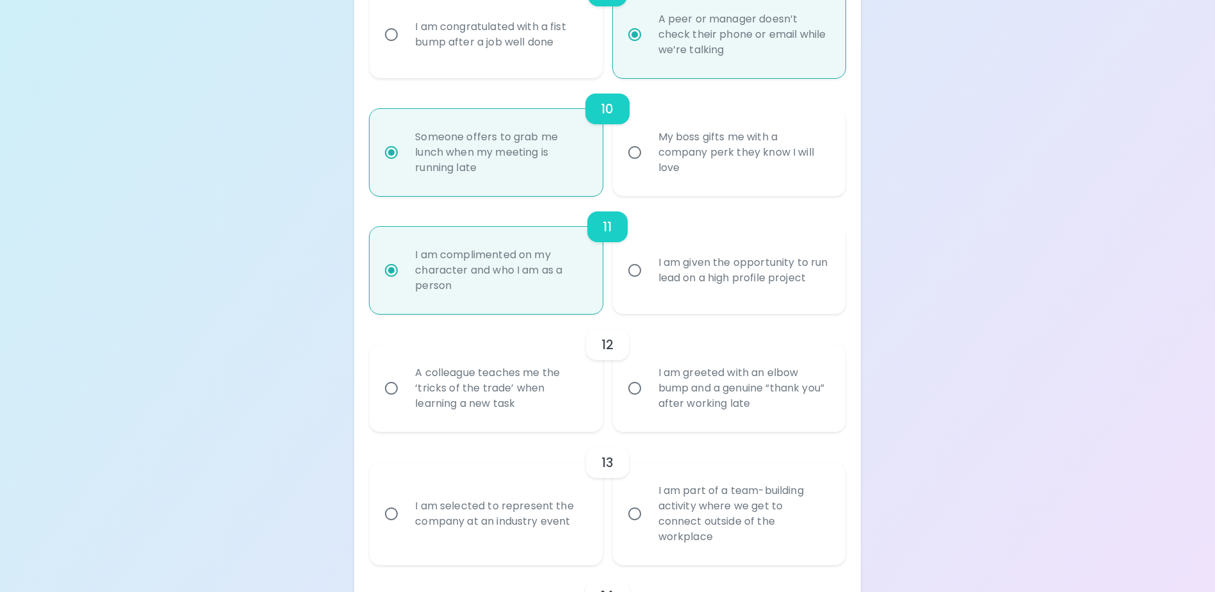
radio input "true"
click at [512, 404] on div "A colleague teaches me the ‘tricks of the trade’ when learning a new task" at bounding box center [500, 388] width 190 height 77
click at [405, 402] on input "A colleague teaches me the ‘tricks of the trade’ when learning a new task" at bounding box center [391, 388] width 27 height 27
radio input "false"
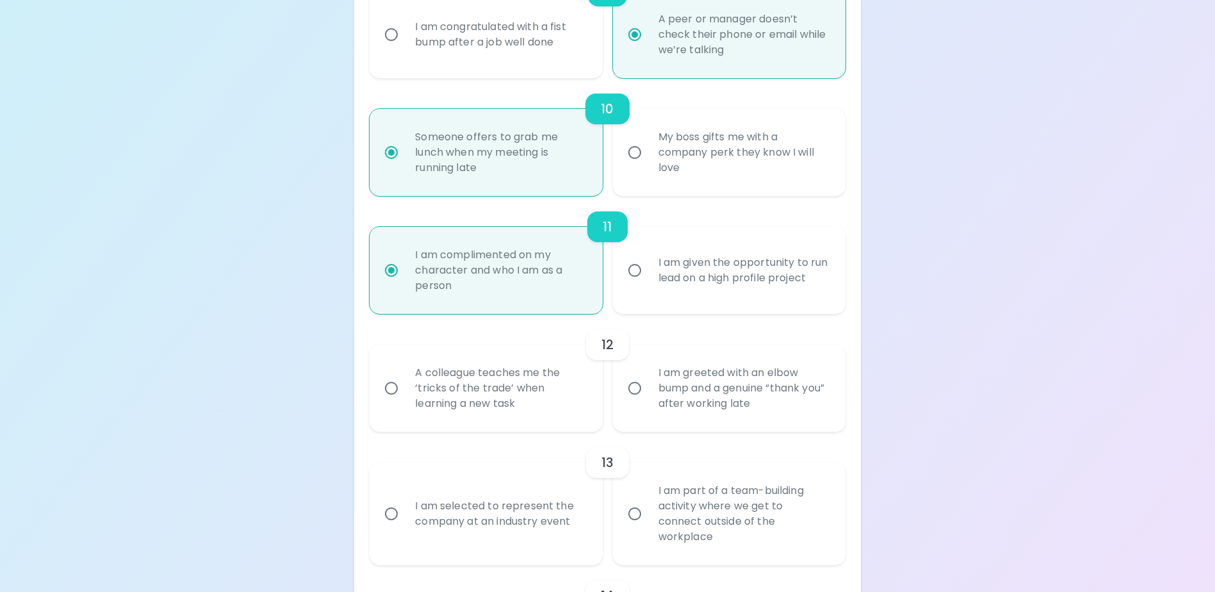
radio input "false"
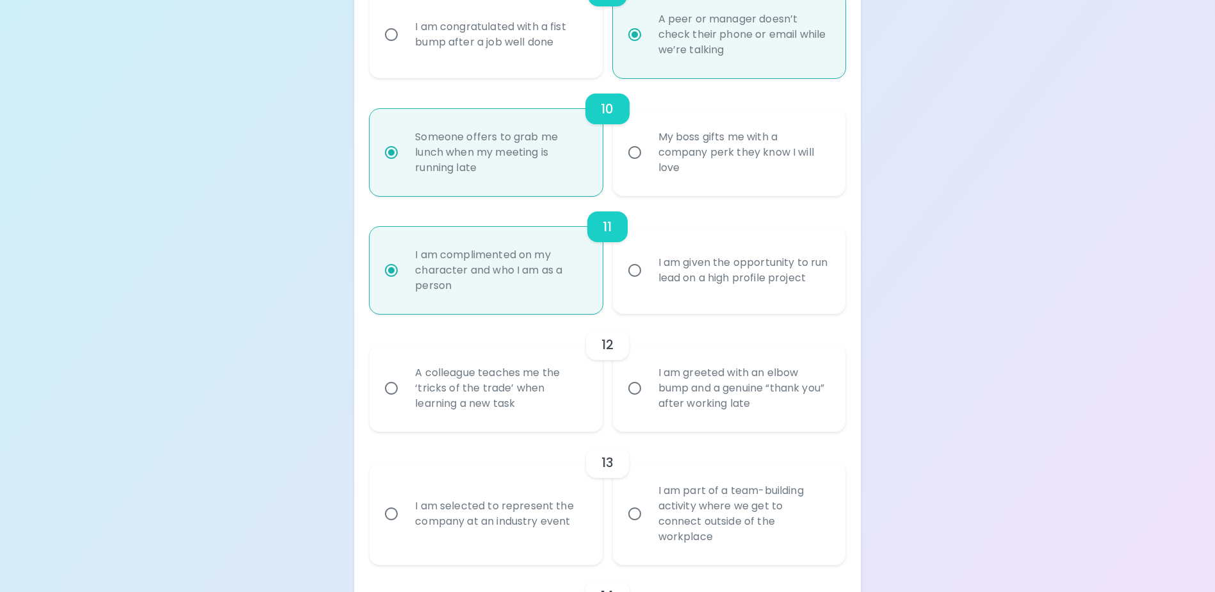
radio input "false"
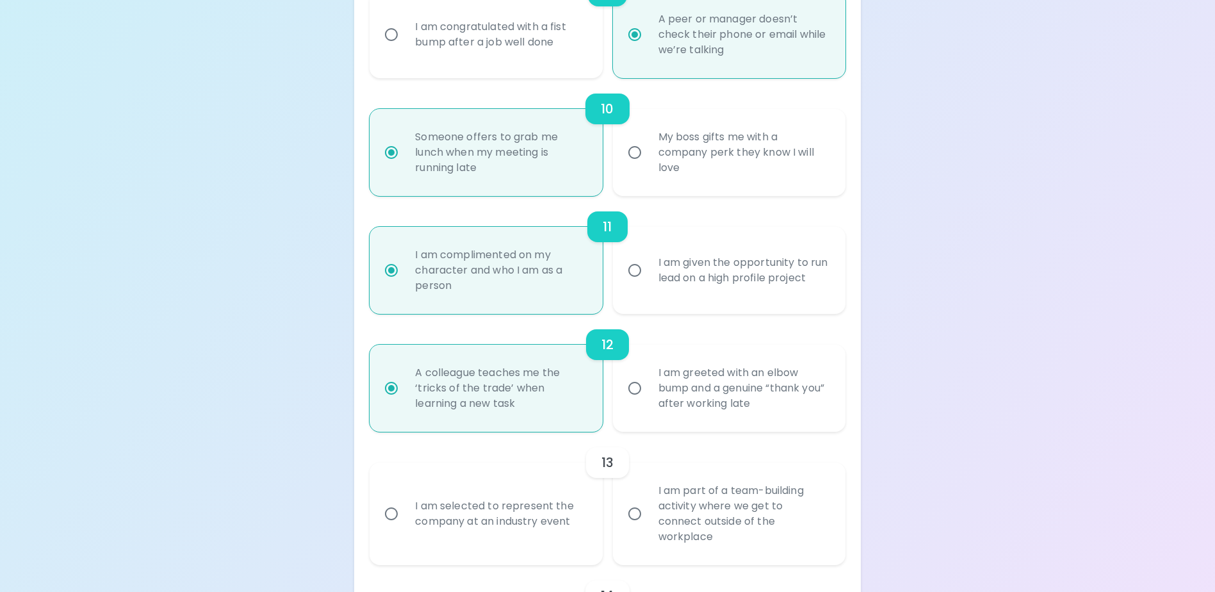
scroll to position [1392, 0]
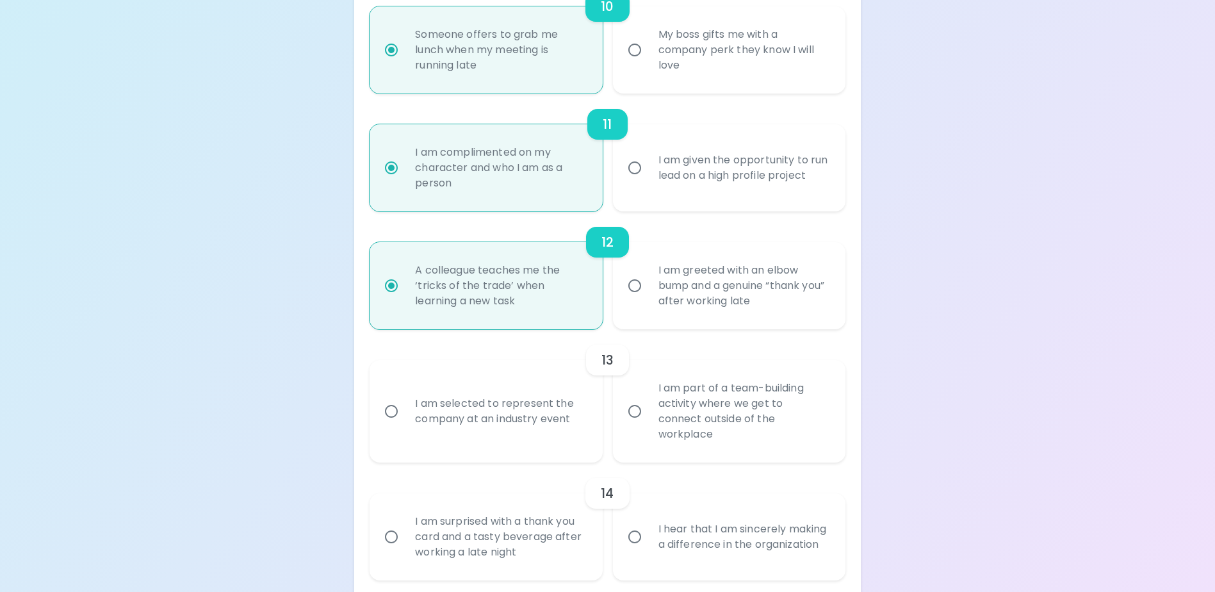
radio input "true"
click at [514, 423] on div "I am selected to represent the company at an industry event" at bounding box center [500, 412] width 190 height 62
click at [405, 423] on input "I am selected to represent the company at an industry event" at bounding box center [391, 411] width 27 height 27
radio input "false"
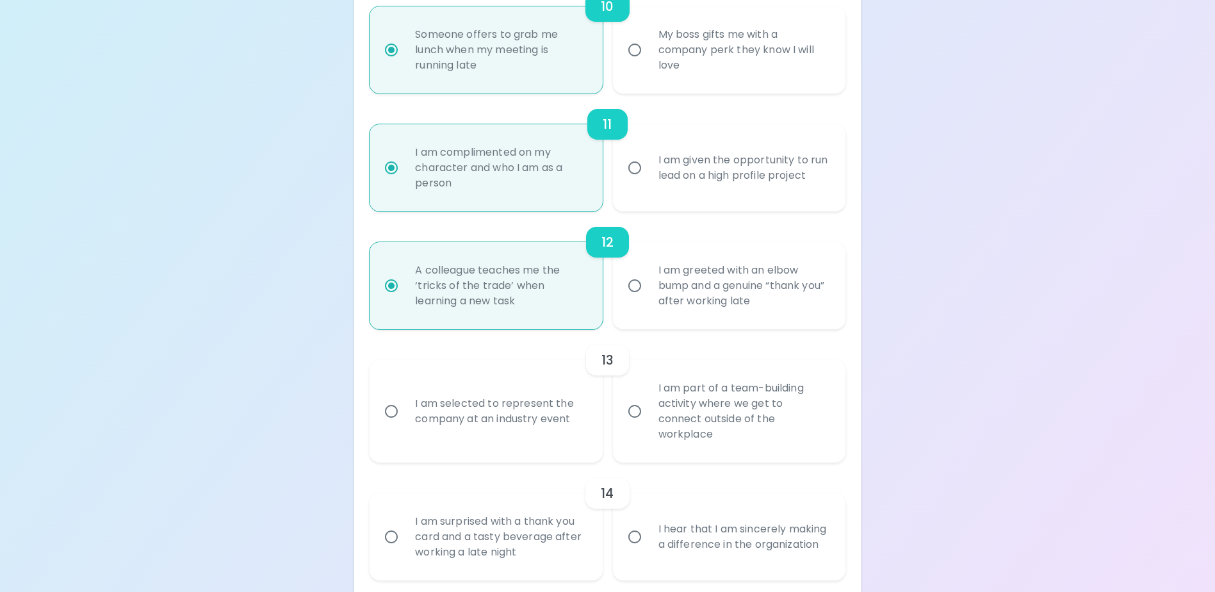
radio input "false"
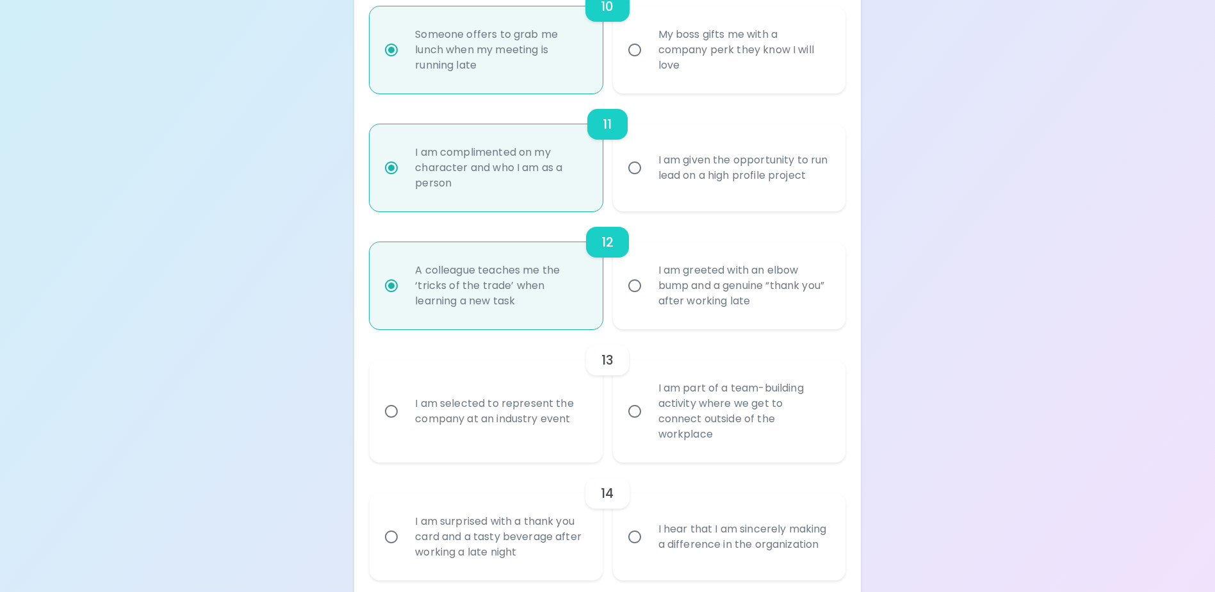
radio input "false"
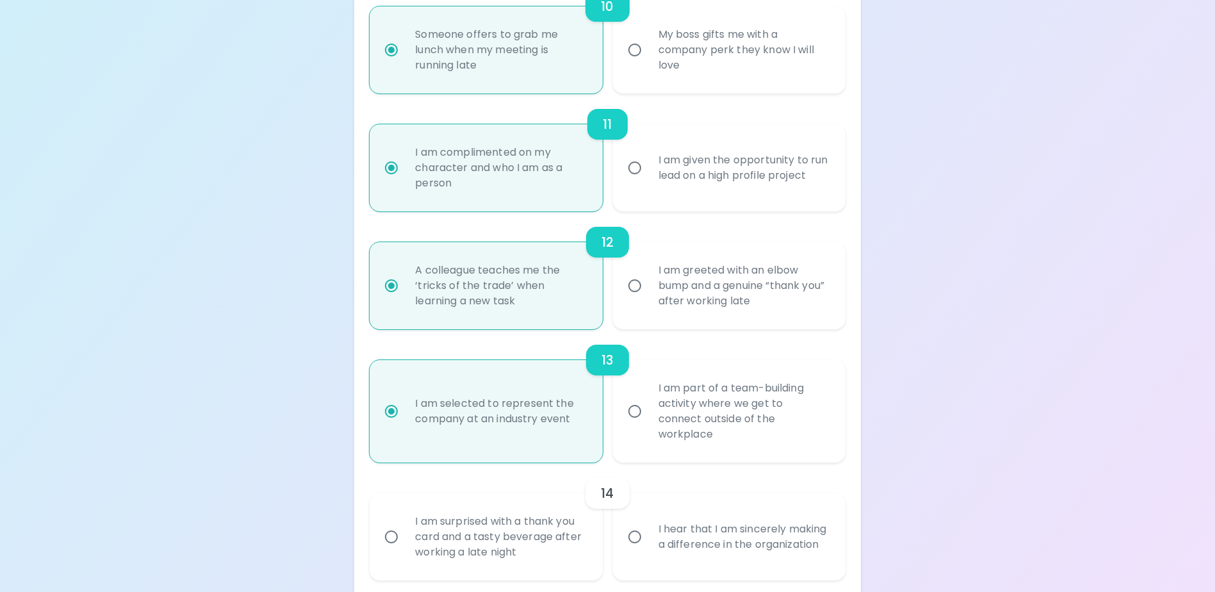
scroll to position [1495, 0]
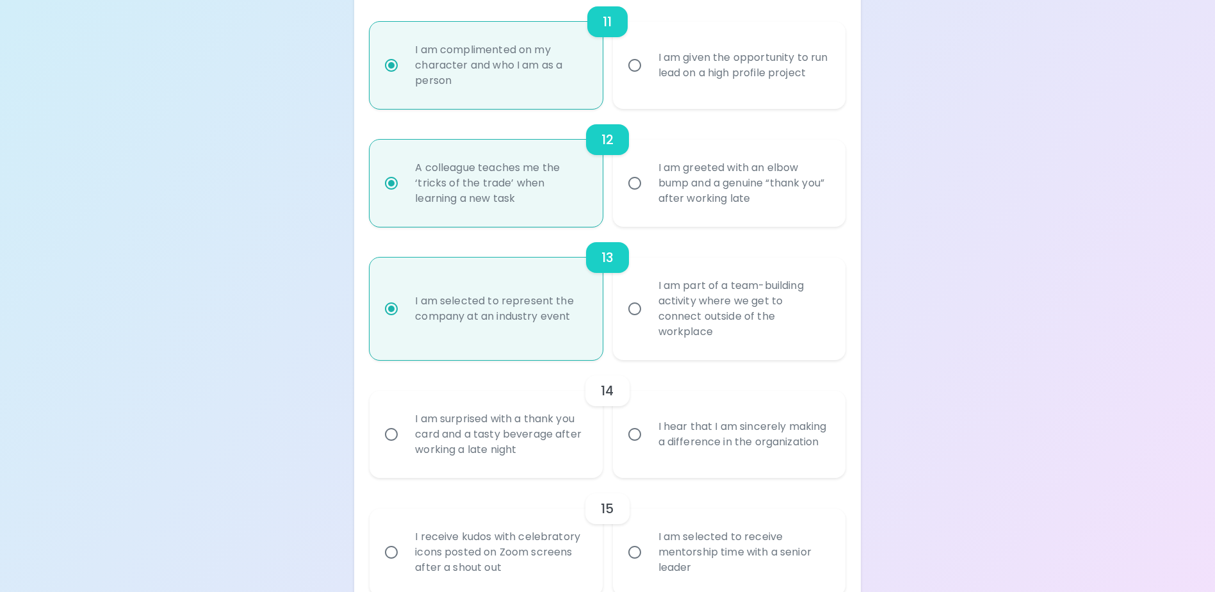
radio input "true"
click at [492, 436] on div "I am surprised with a thank you card and a tasty beverage after working a late …" at bounding box center [500, 434] width 190 height 77
click at [405, 436] on input "I am surprised with a thank you card and a tasty beverage after working a late …" at bounding box center [391, 434] width 27 height 27
radio input "false"
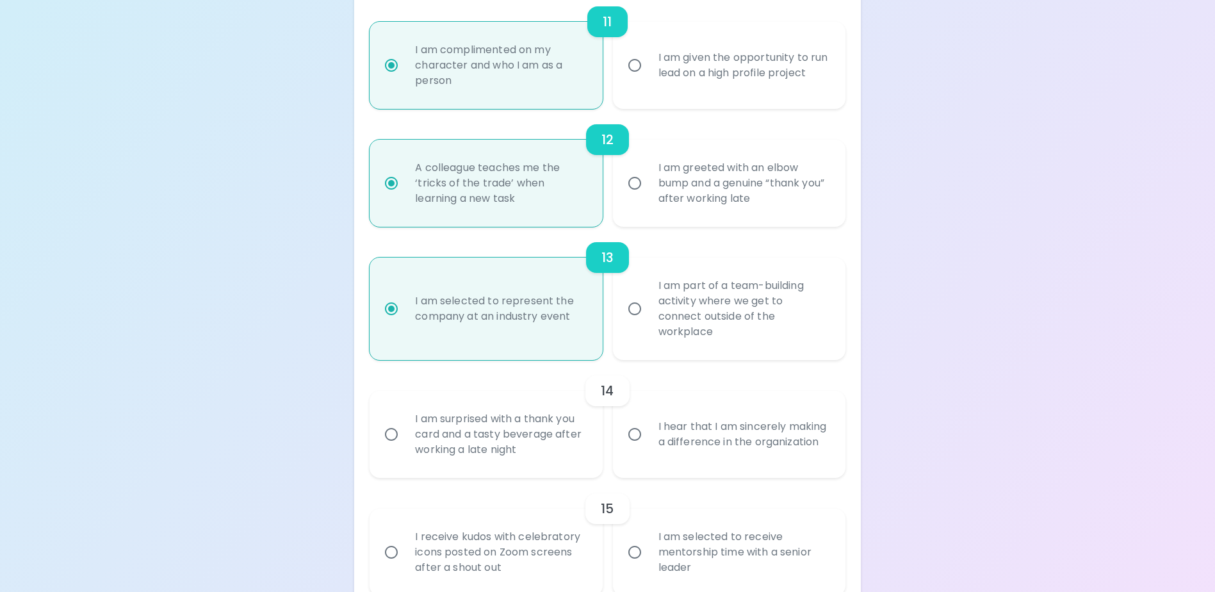
radio input "false"
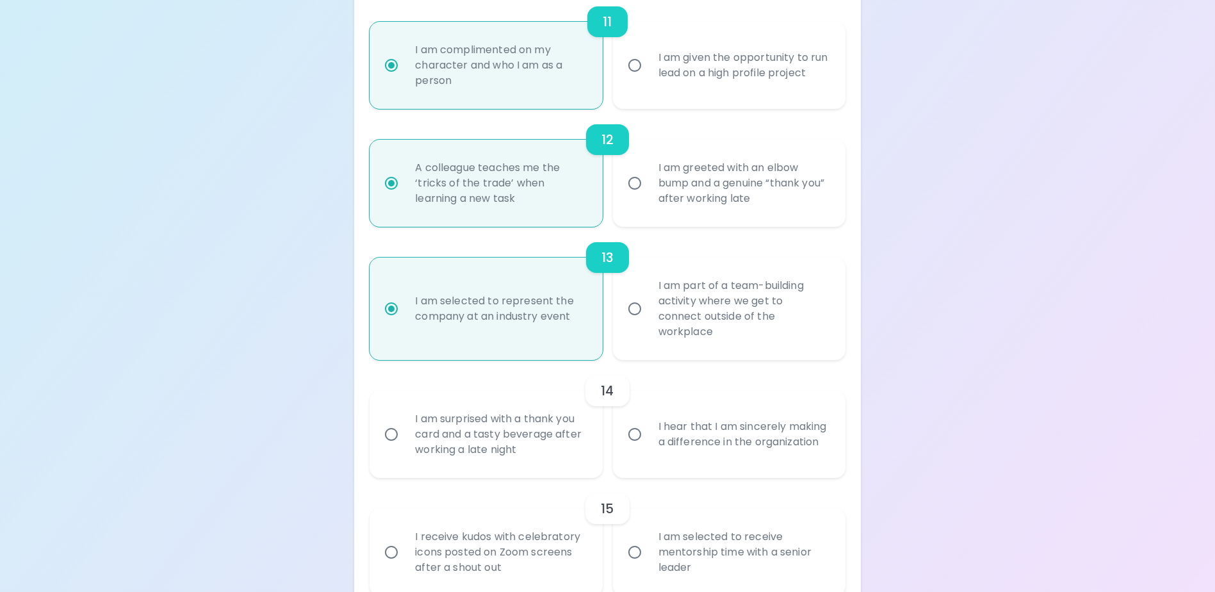
radio input "false"
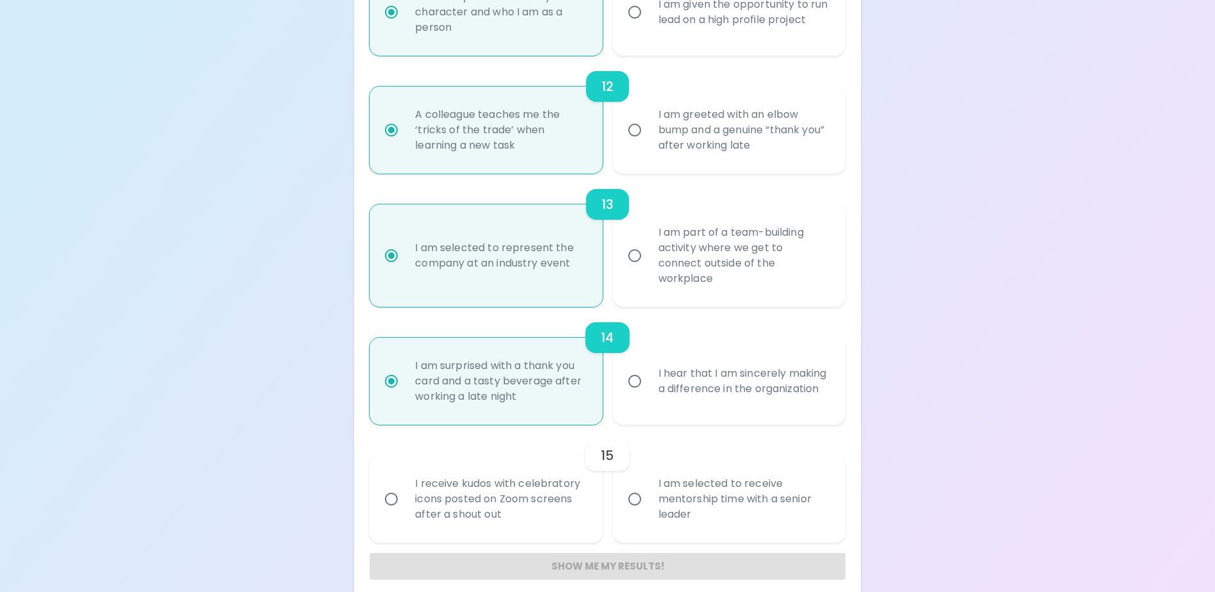
scroll to position [1561, 0]
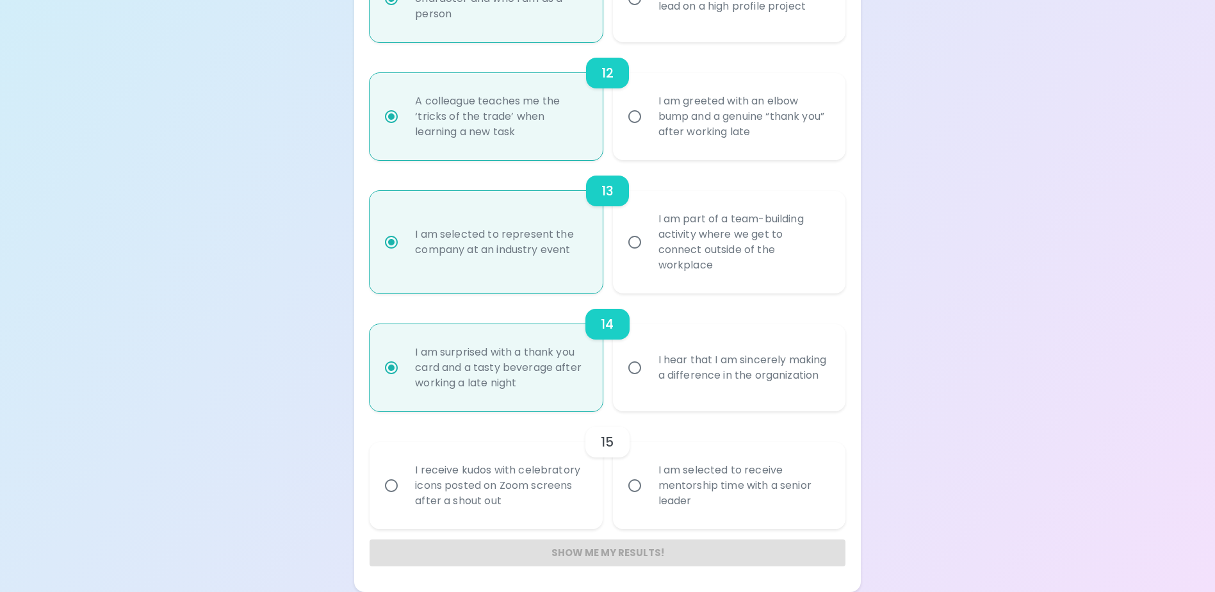
radio input "true"
click at [686, 489] on div "I am selected to receive mentorship time with a senior leader" at bounding box center [743, 485] width 190 height 77
click at [648, 489] on input "I am selected to receive mentorship time with a senior leader" at bounding box center [634, 485] width 27 height 27
radio input "false"
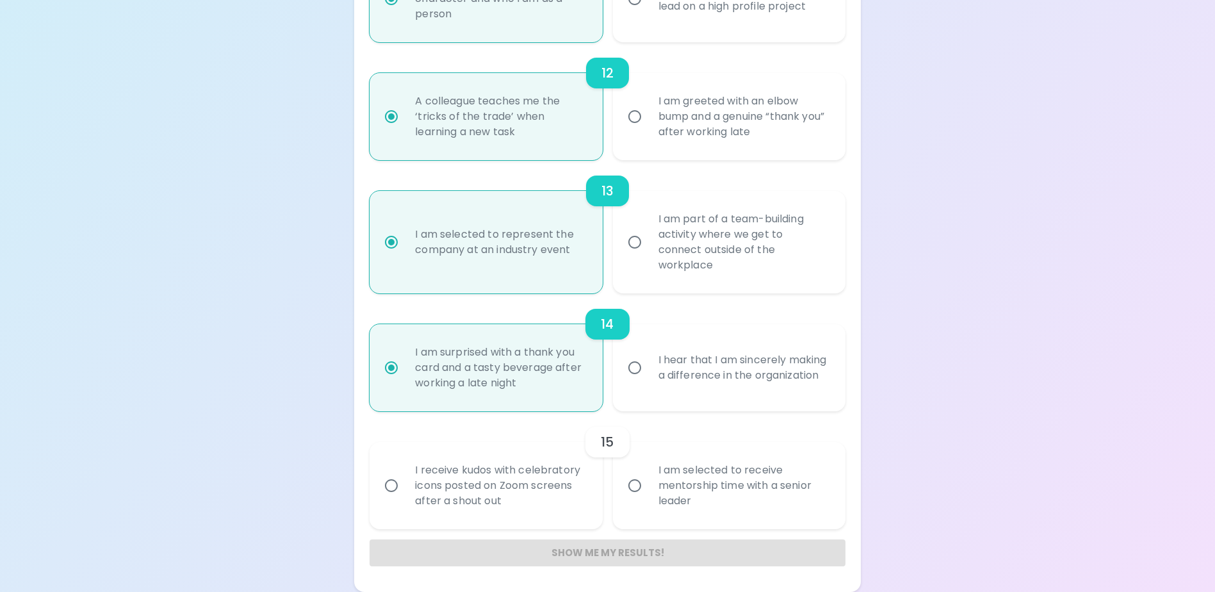
radio input "false"
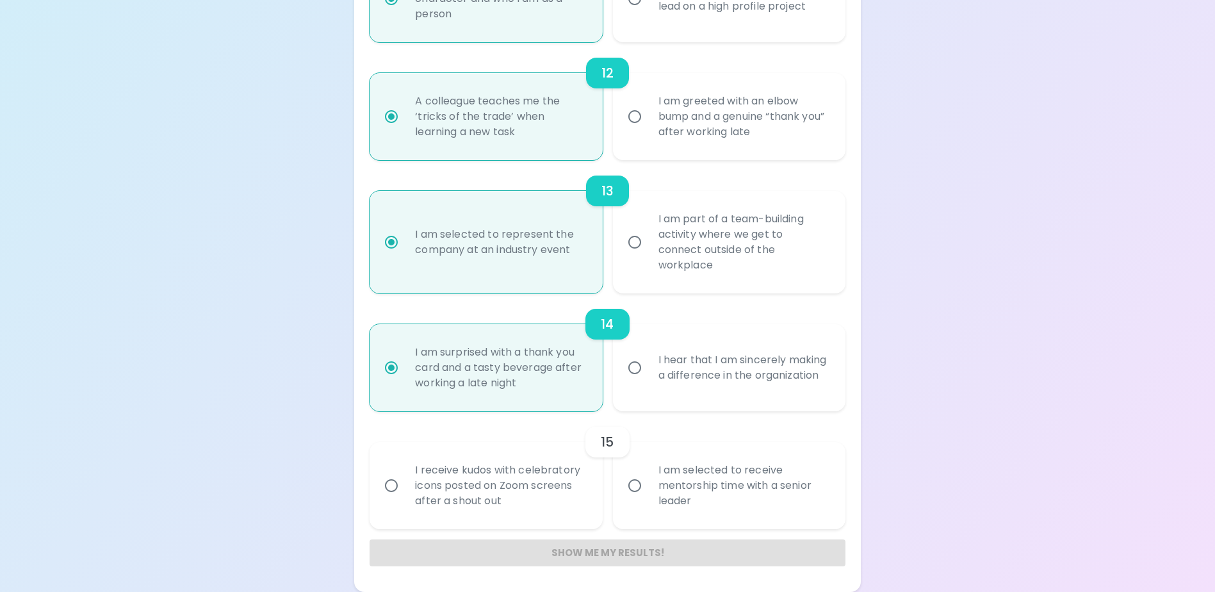
radio input "false"
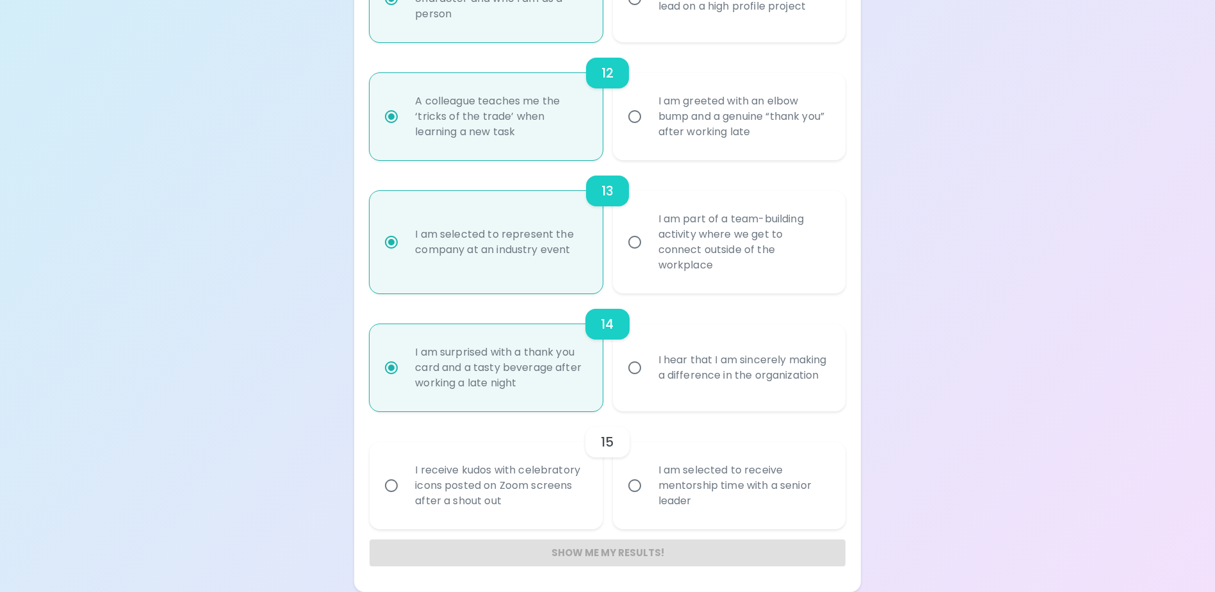
radio input "false"
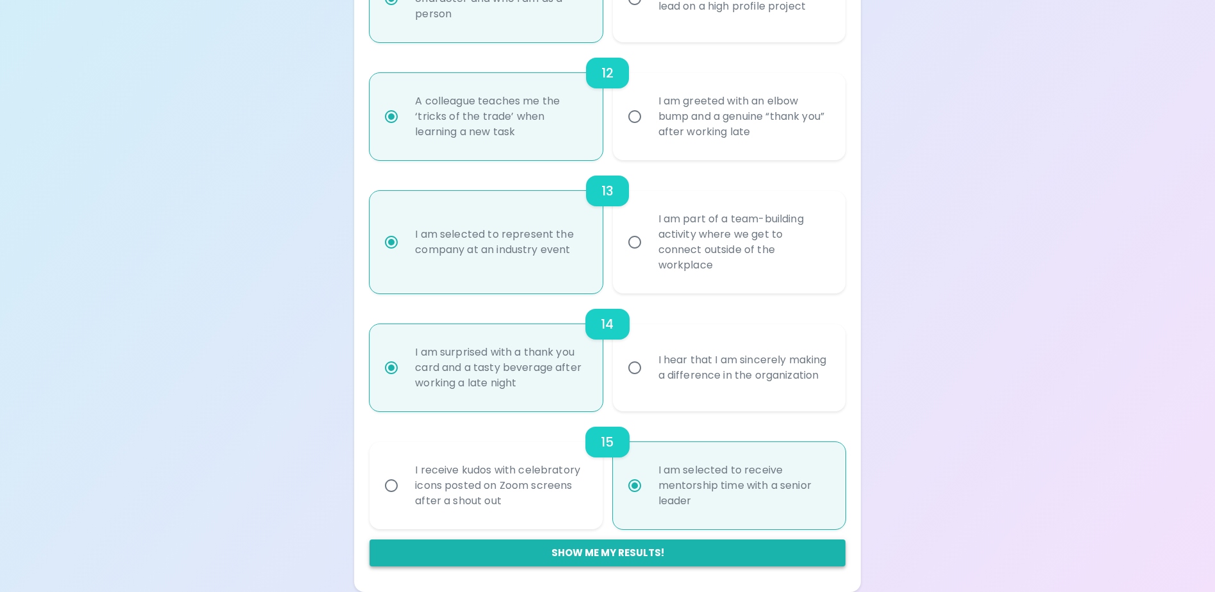
radio input "true"
click at [663, 554] on button "Show me my results!" at bounding box center [607, 552] width 475 height 27
radio input "false"
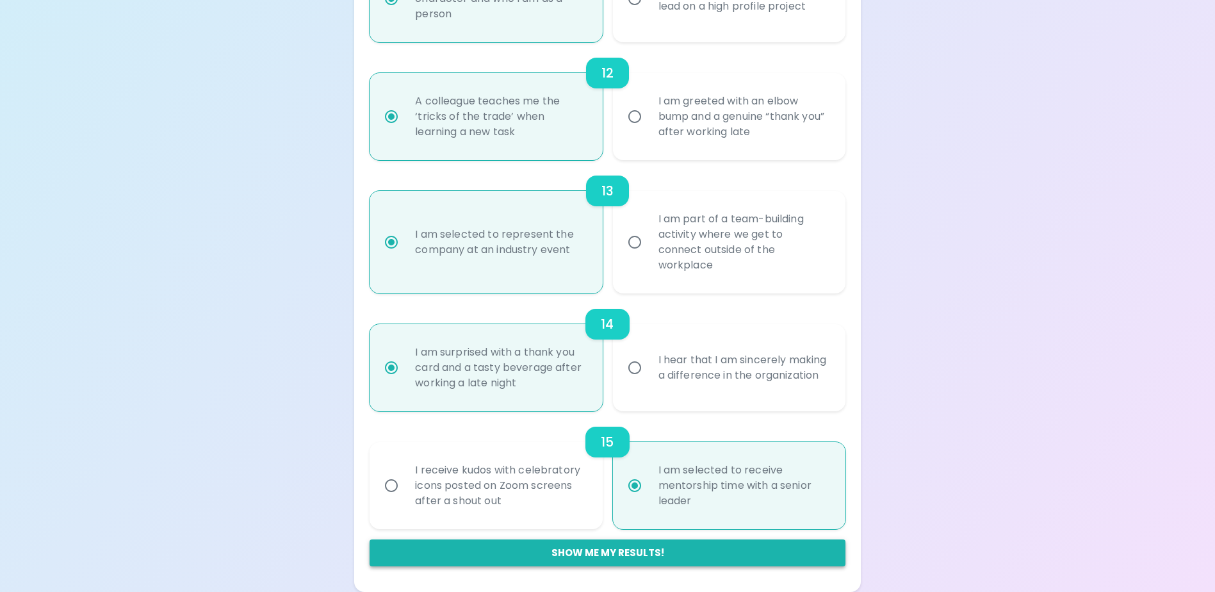
radio input "false"
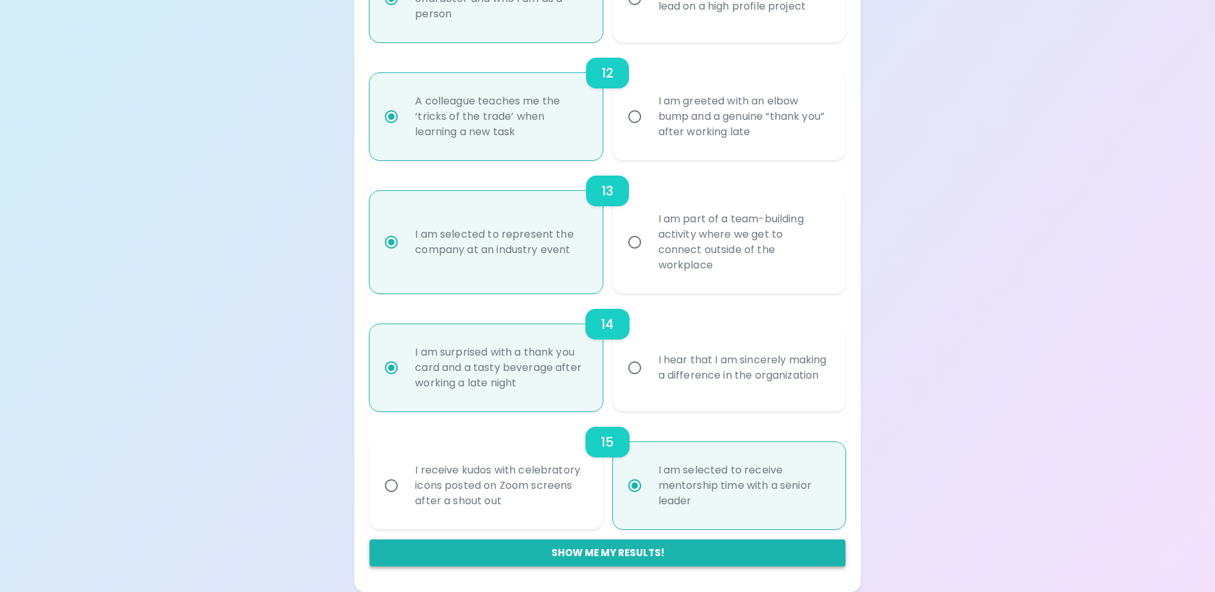
radio input "false"
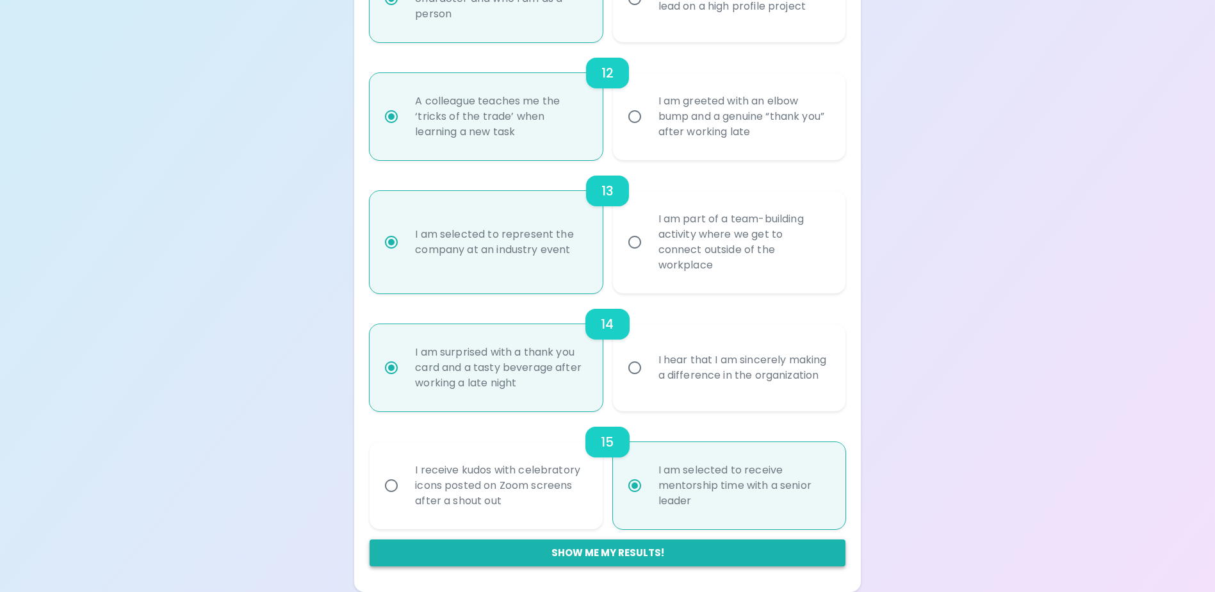
radio input "false"
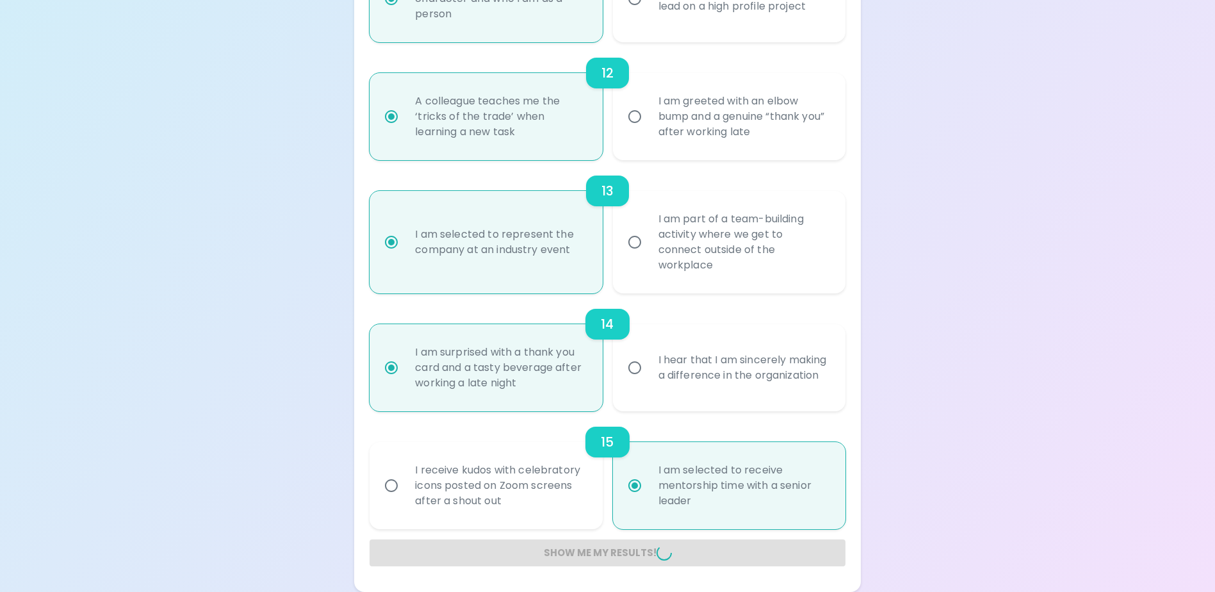
radio input "false"
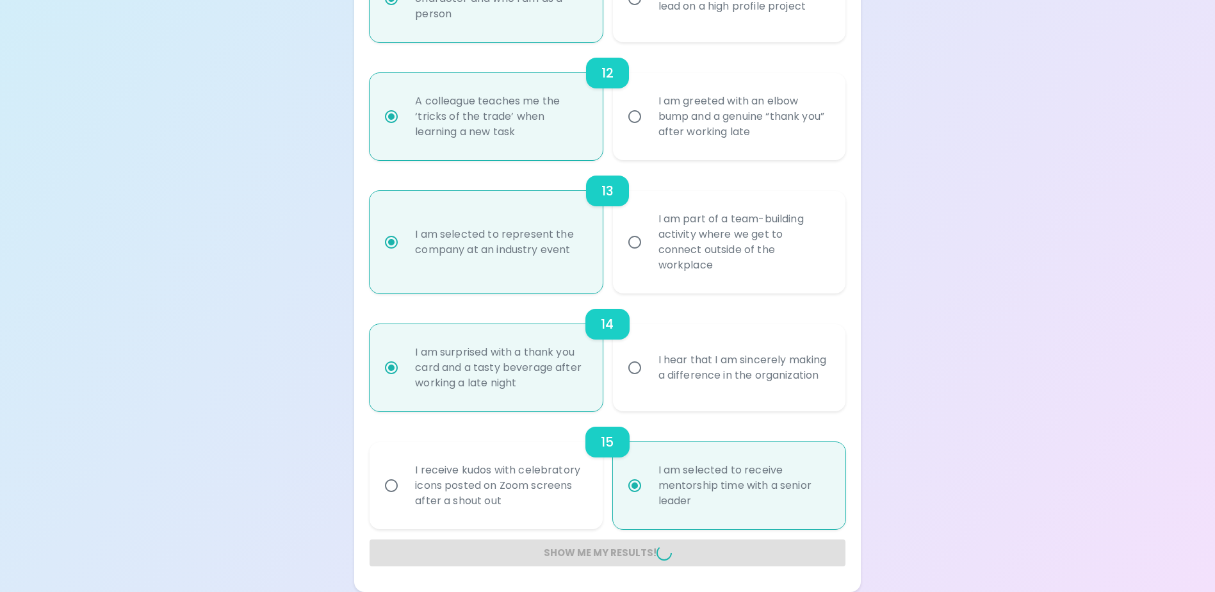
radio input "false"
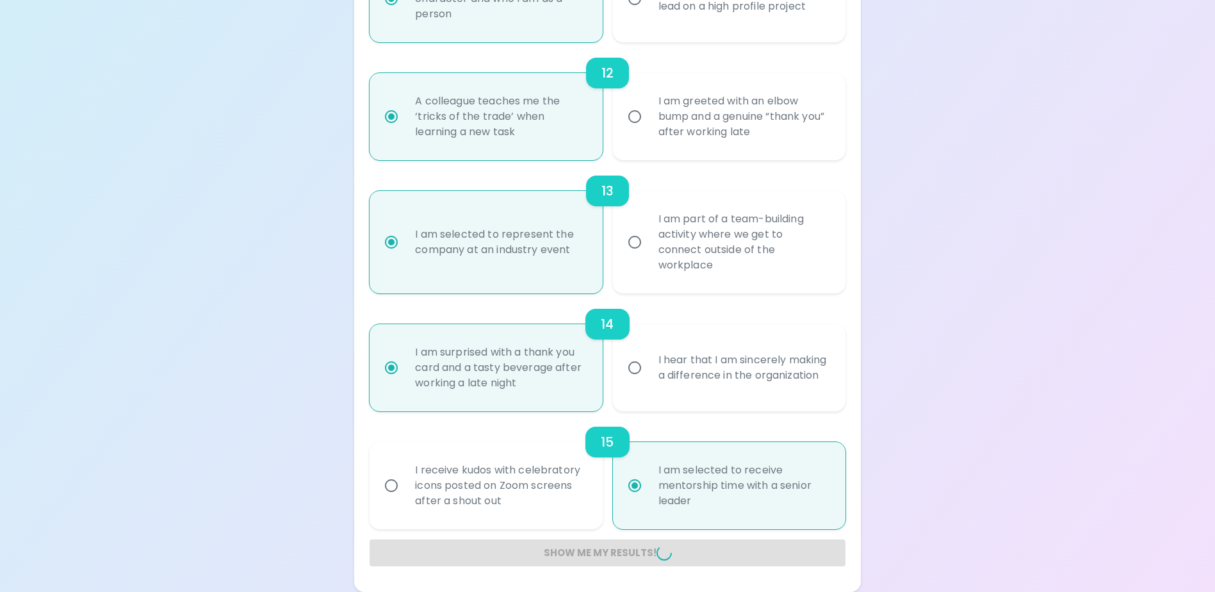
radio input "false"
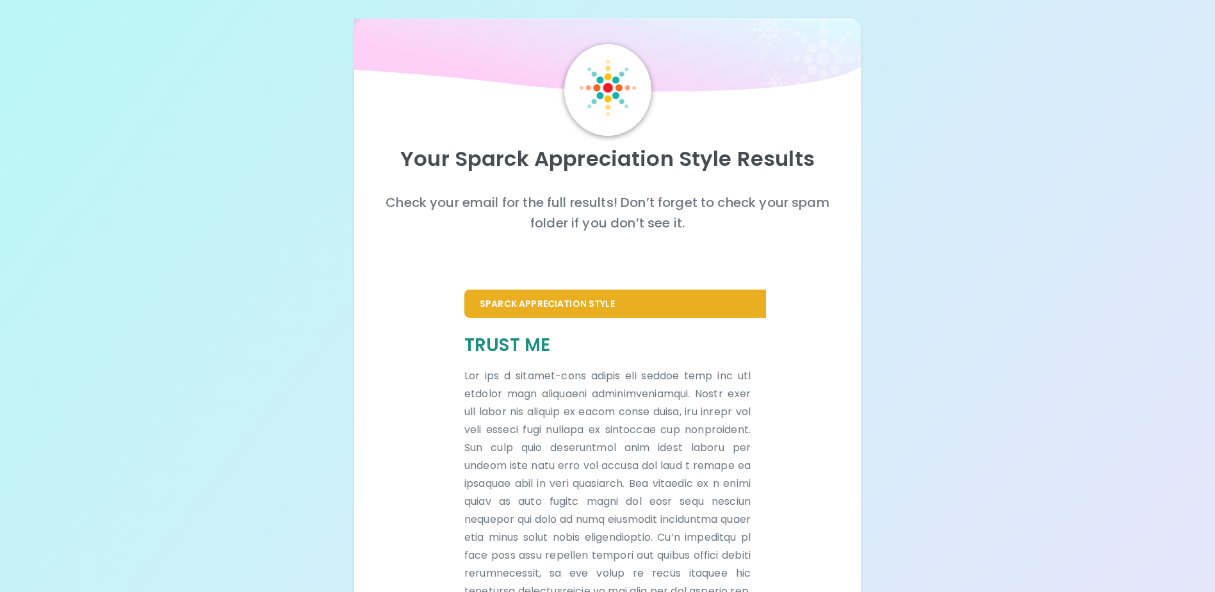
scroll to position [0, 0]
